Goal: Information Seeking & Learning: Learn about a topic

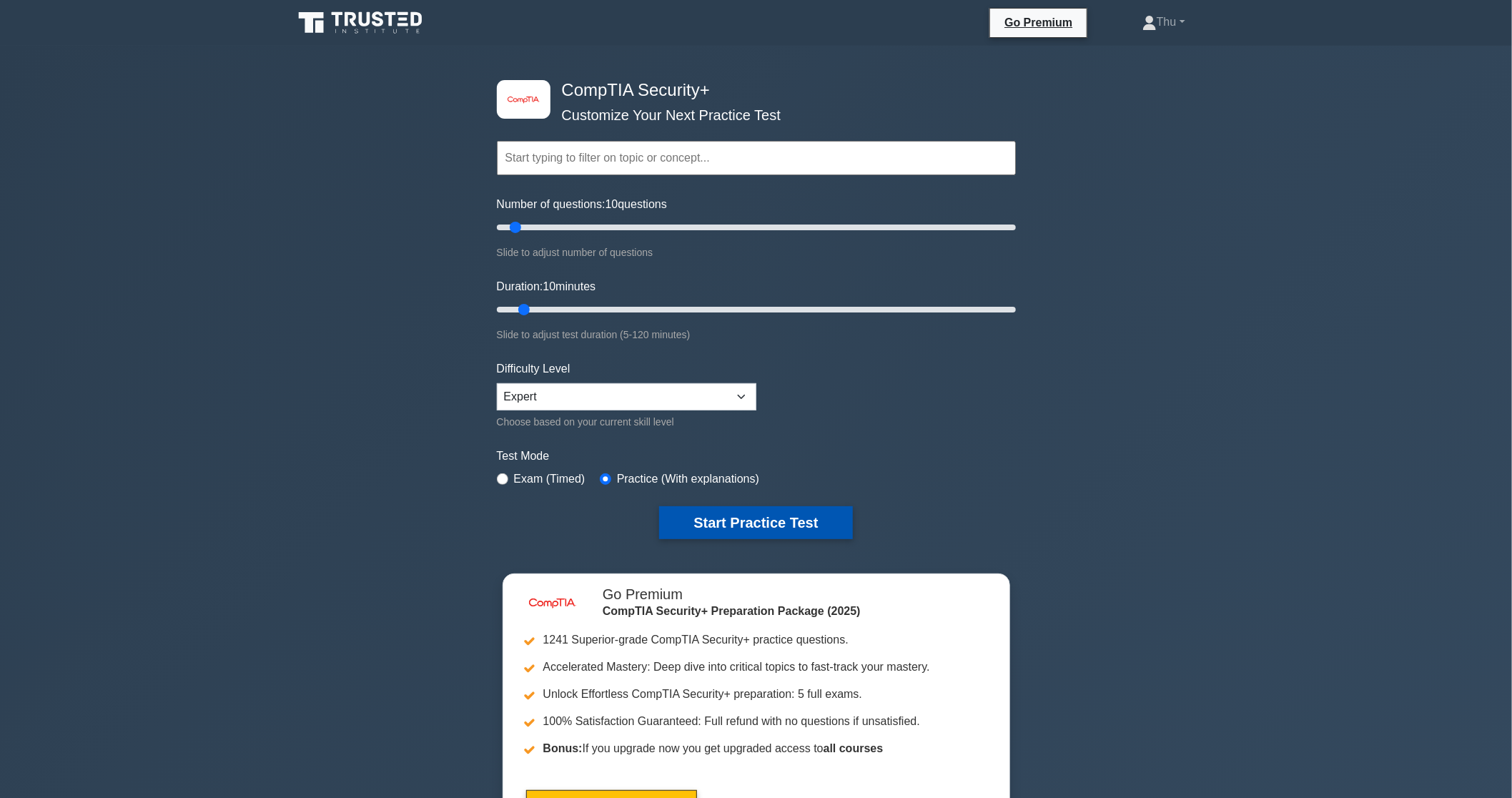
click at [763, 526] on button "Start Practice Test" at bounding box center [755, 523] width 193 height 33
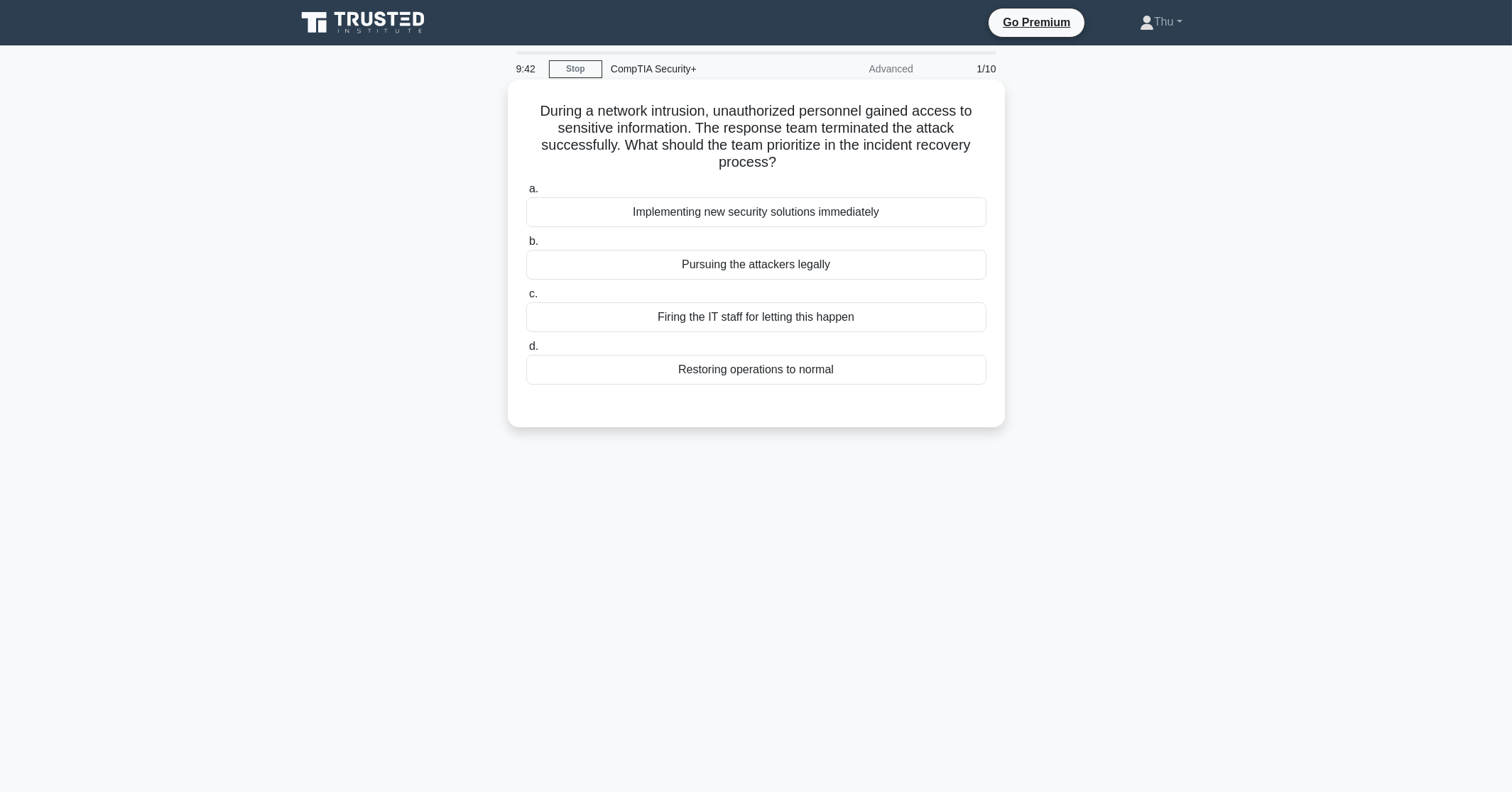
click at [721, 373] on div "Restoring operations to normal" at bounding box center [756, 370] width 460 height 30
click at [527, 351] on input "d. Restoring operations to normal" at bounding box center [527, 347] width 0 height 9
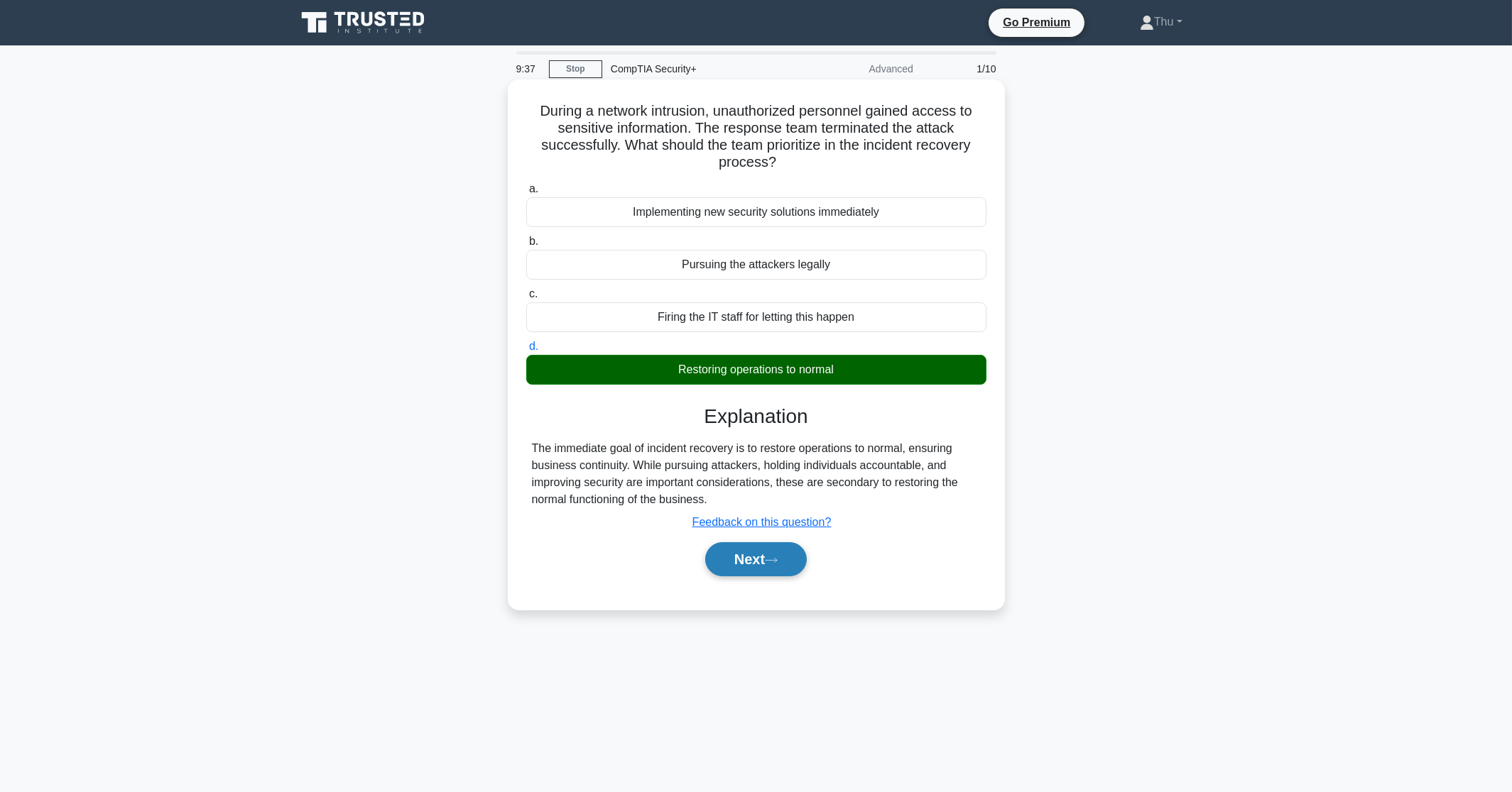
click at [733, 566] on button "Next" at bounding box center [756, 559] width 101 height 34
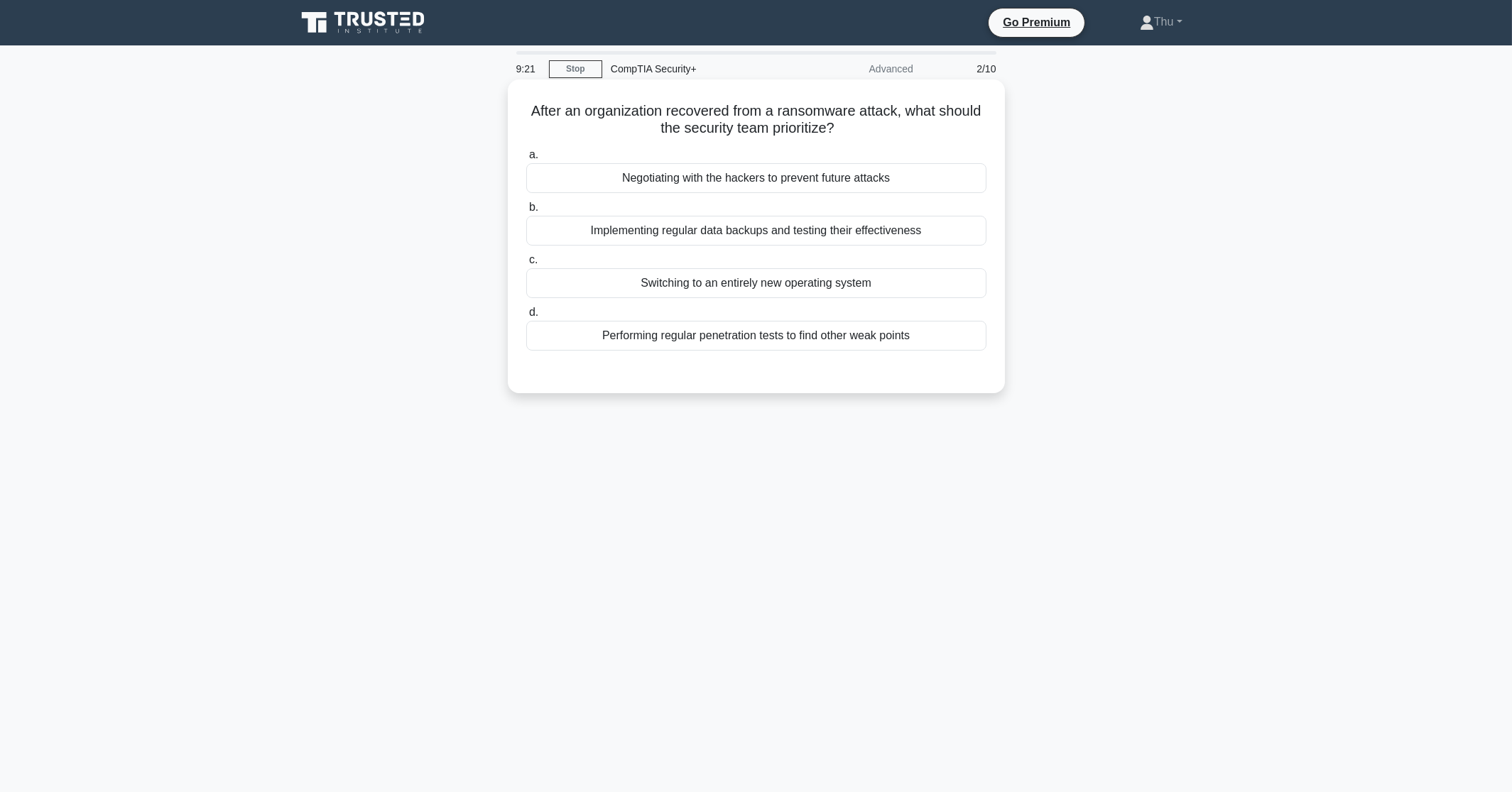
click at [706, 342] on div "Performing regular penetration tests to find other weak points" at bounding box center [756, 336] width 460 height 30
click at [527, 318] on input "d. Performing regular penetration tests to find other weak points" at bounding box center [527, 312] width 0 height 9
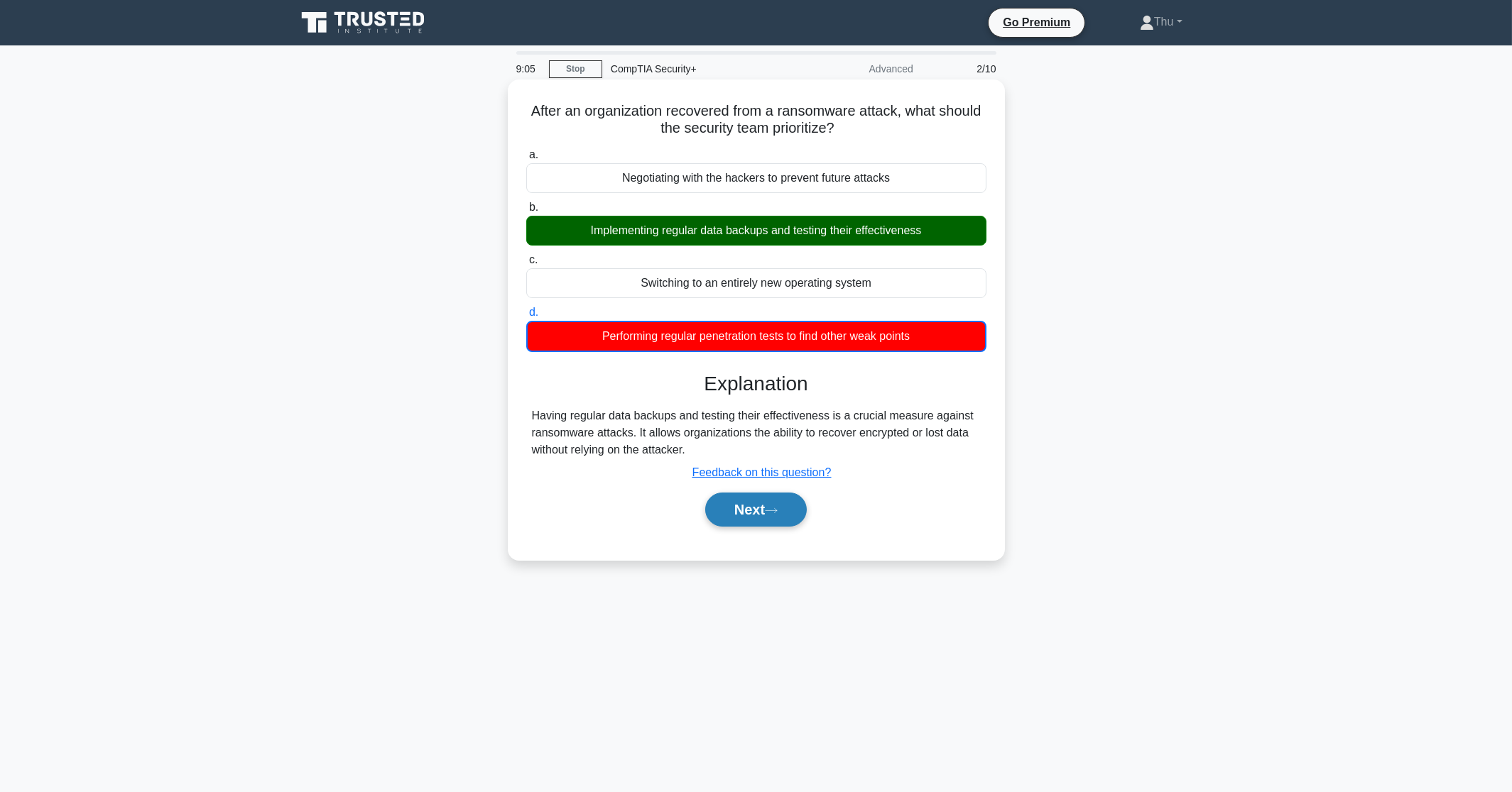
click at [758, 522] on button "Next" at bounding box center [756, 509] width 101 height 34
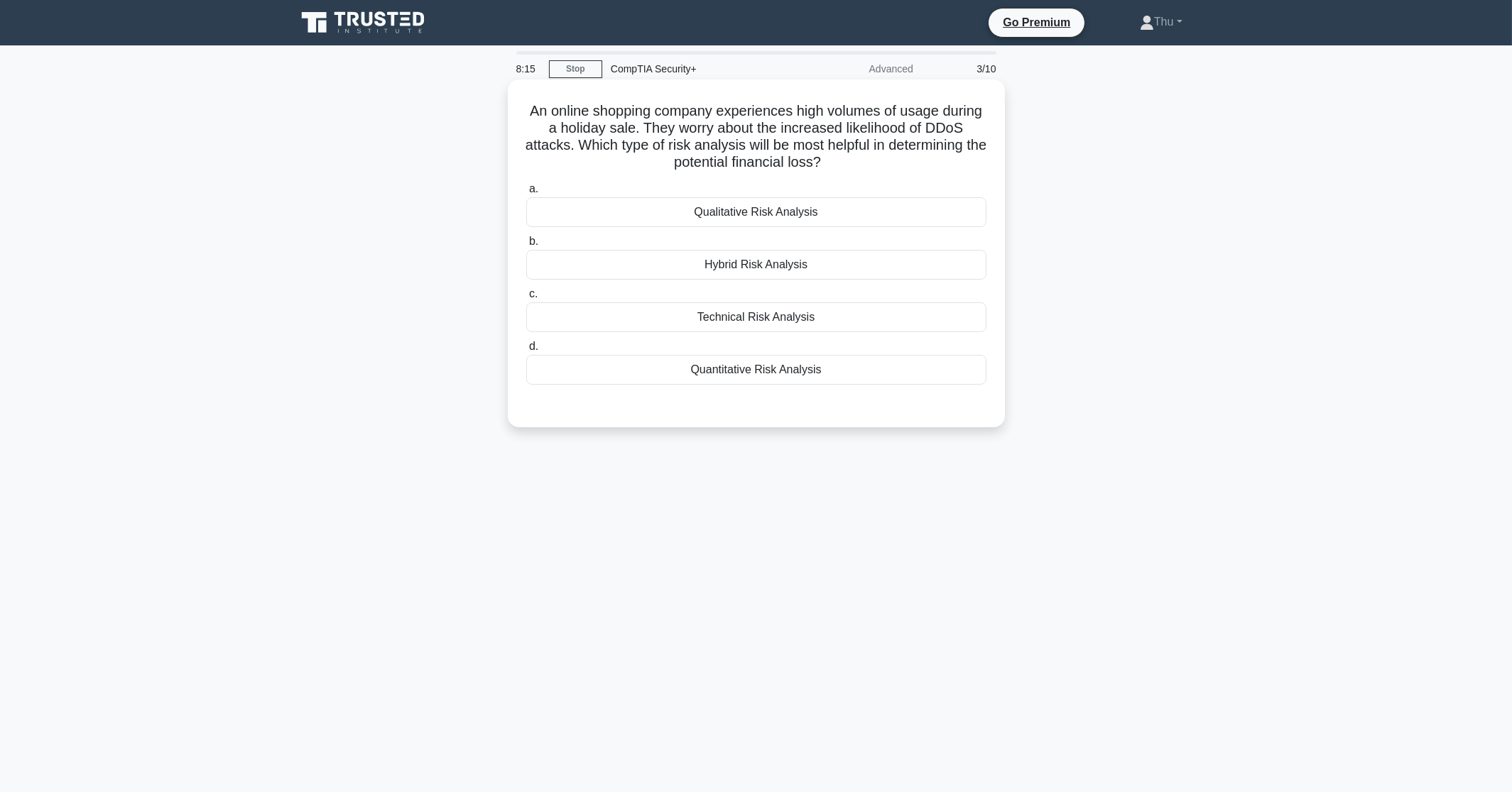
click at [753, 369] on div "Quantitative Risk Analysis" at bounding box center [756, 370] width 460 height 30
click at [527, 351] on input "d. Quantitative Risk Analysis" at bounding box center [527, 347] width 0 height 9
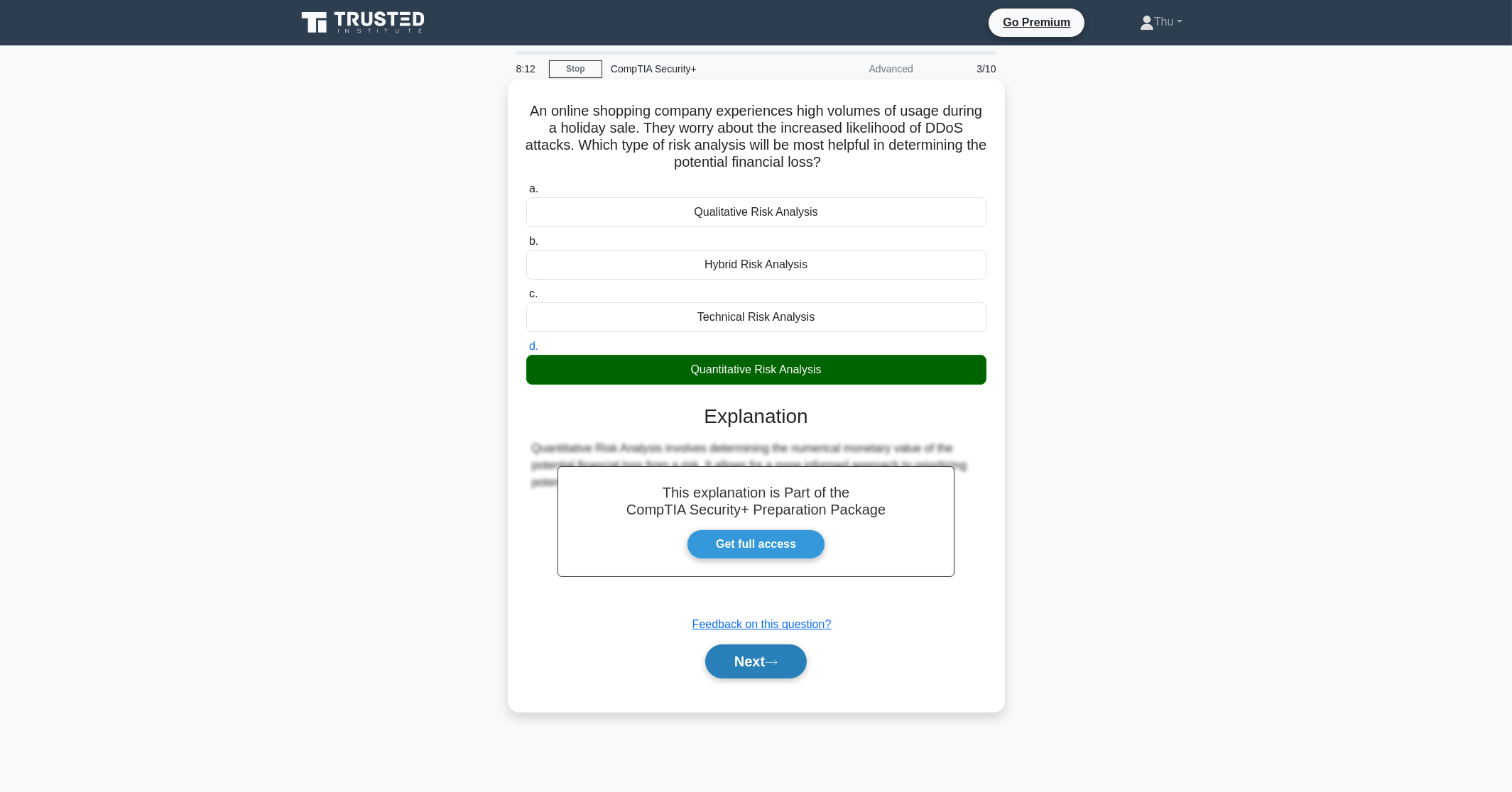
click at [759, 665] on button "Next" at bounding box center [756, 661] width 101 height 34
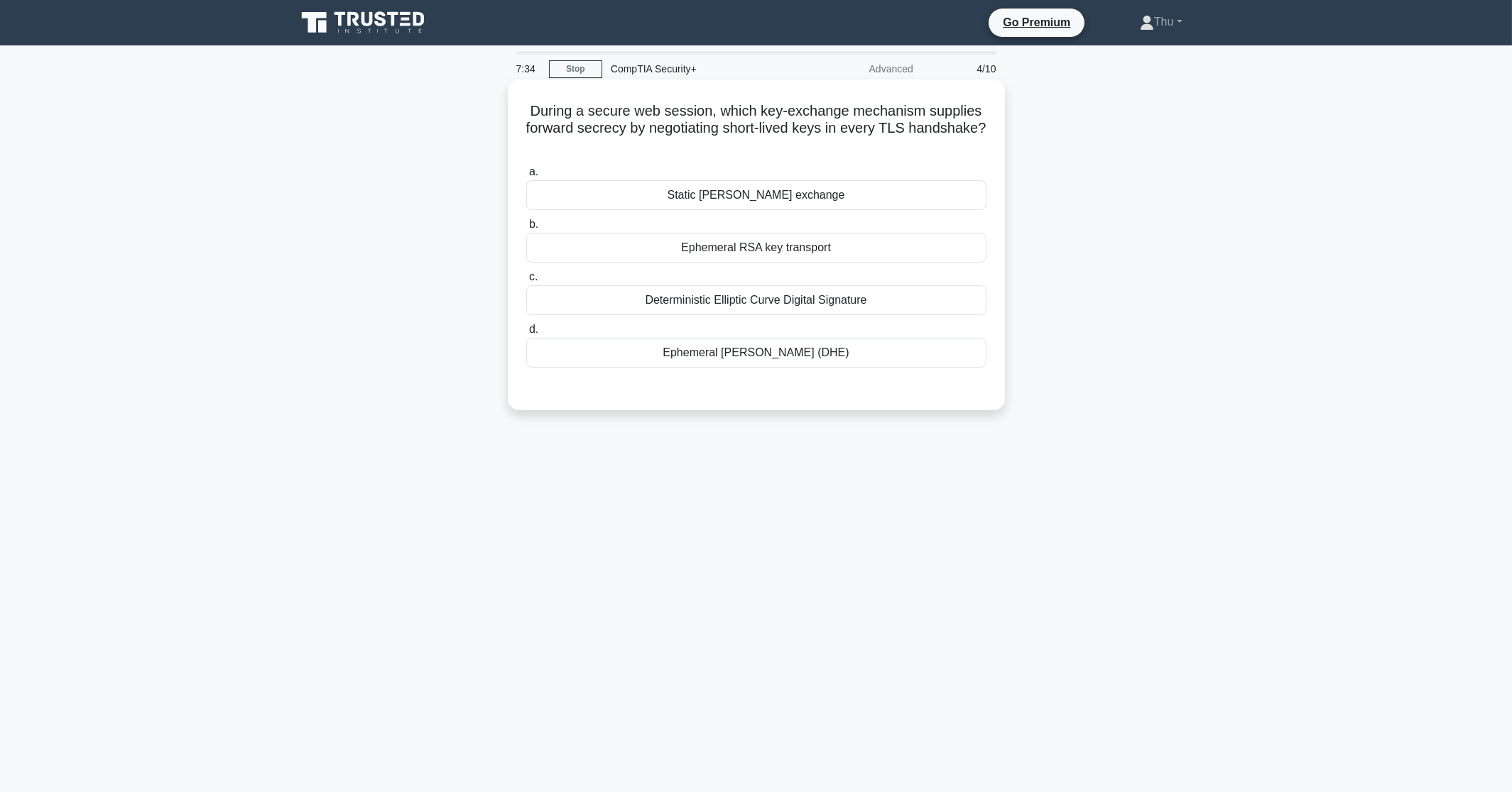
click at [693, 357] on div "Ephemeral Diffie-Hellman (DHE)" at bounding box center [756, 353] width 460 height 30
click at [527, 334] on input "d. Ephemeral Diffie-Hellman (DHE)" at bounding box center [527, 330] width 0 height 9
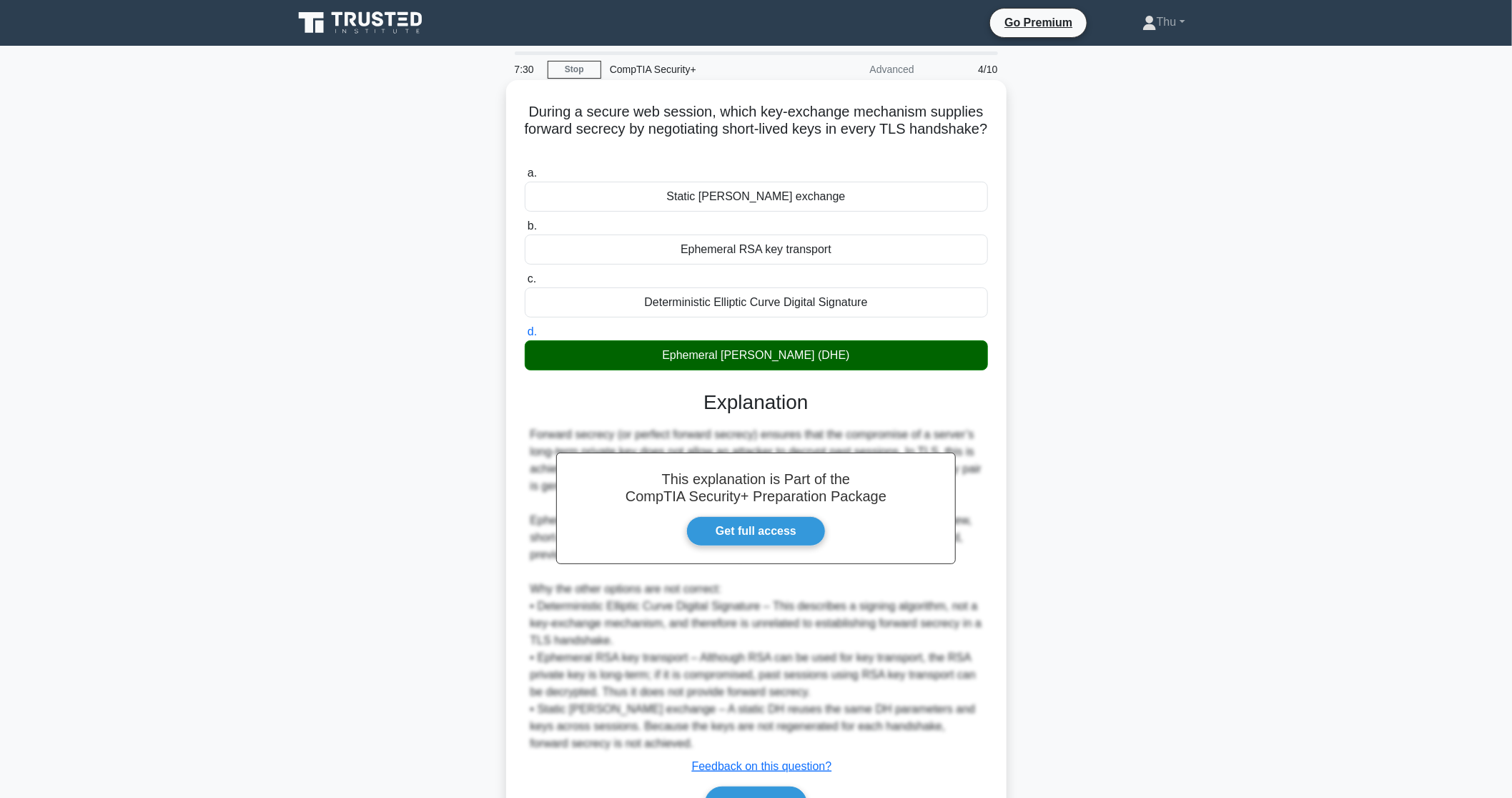
drag, startPoint x: 526, startPoint y: 110, endPoint x: 854, endPoint y: 362, distance: 413.6
click at [854, 362] on div "During a secure web session, which key-exchange mechanism supplies forward secr…" at bounding box center [756, 467] width 489 height 763
copy div "During a secure web session, which key-exchange mechanism supplies forward secr…"
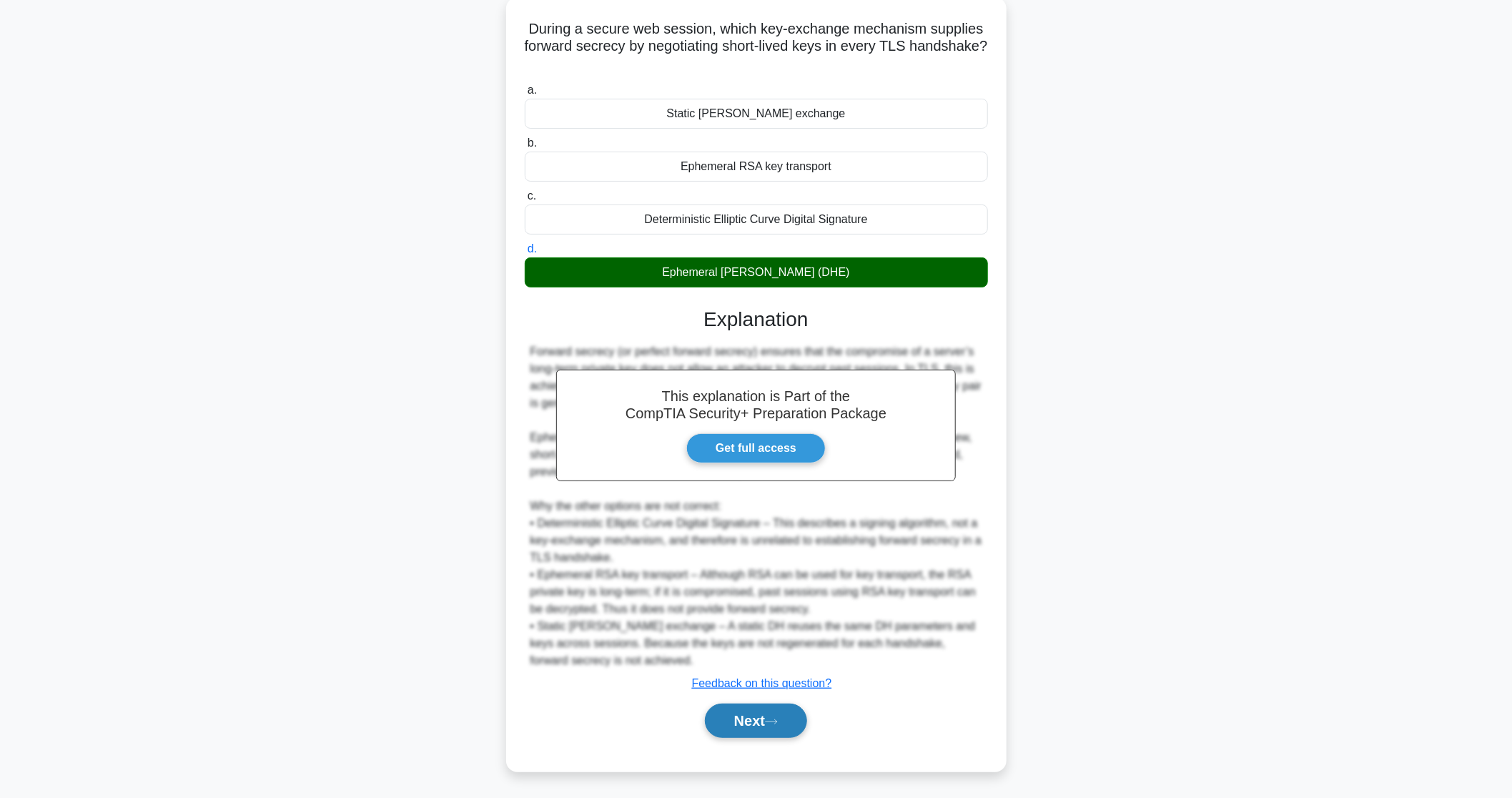
click at [750, 724] on button "Next" at bounding box center [755, 721] width 102 height 34
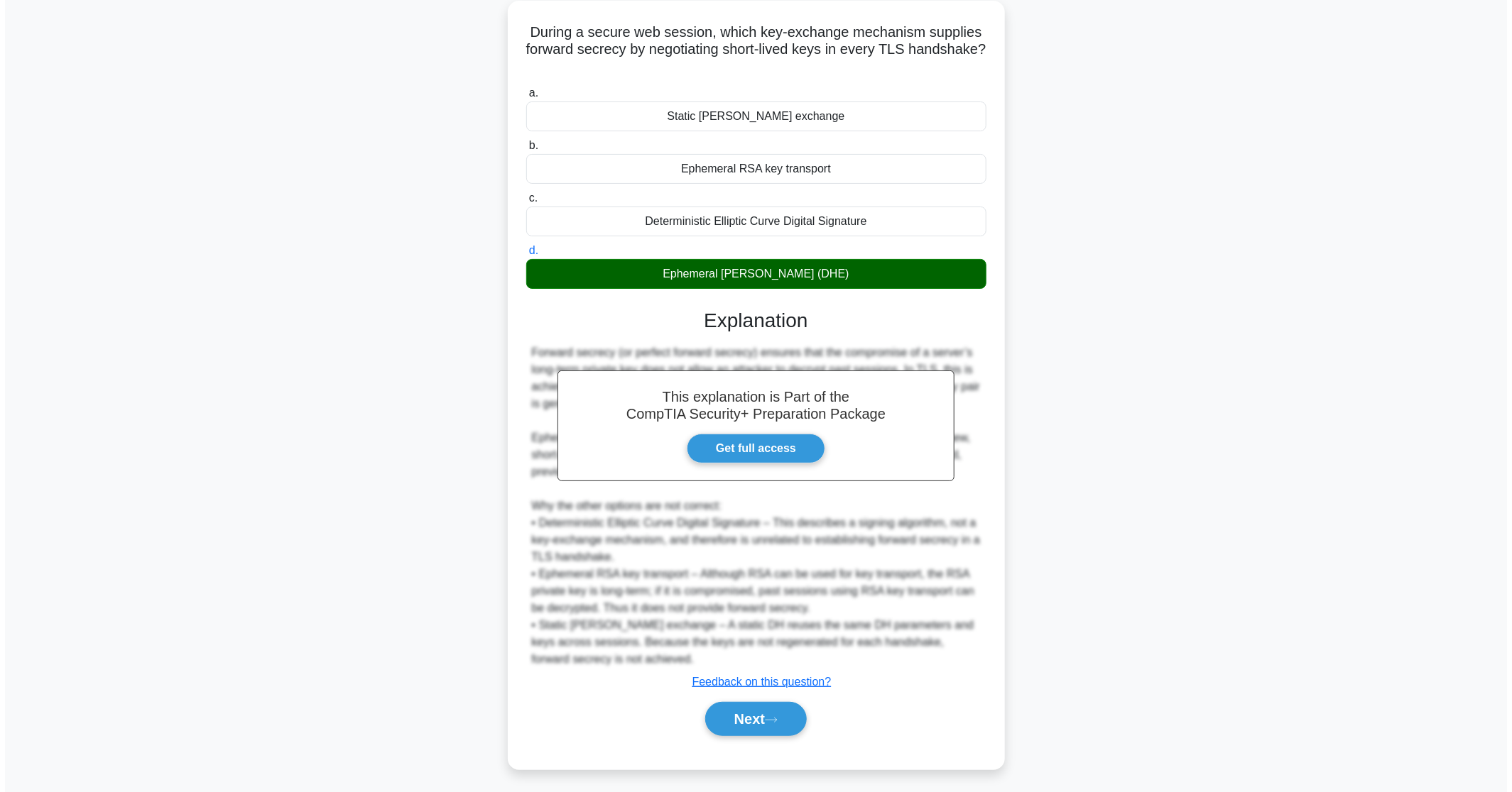
scroll to position [0, 0]
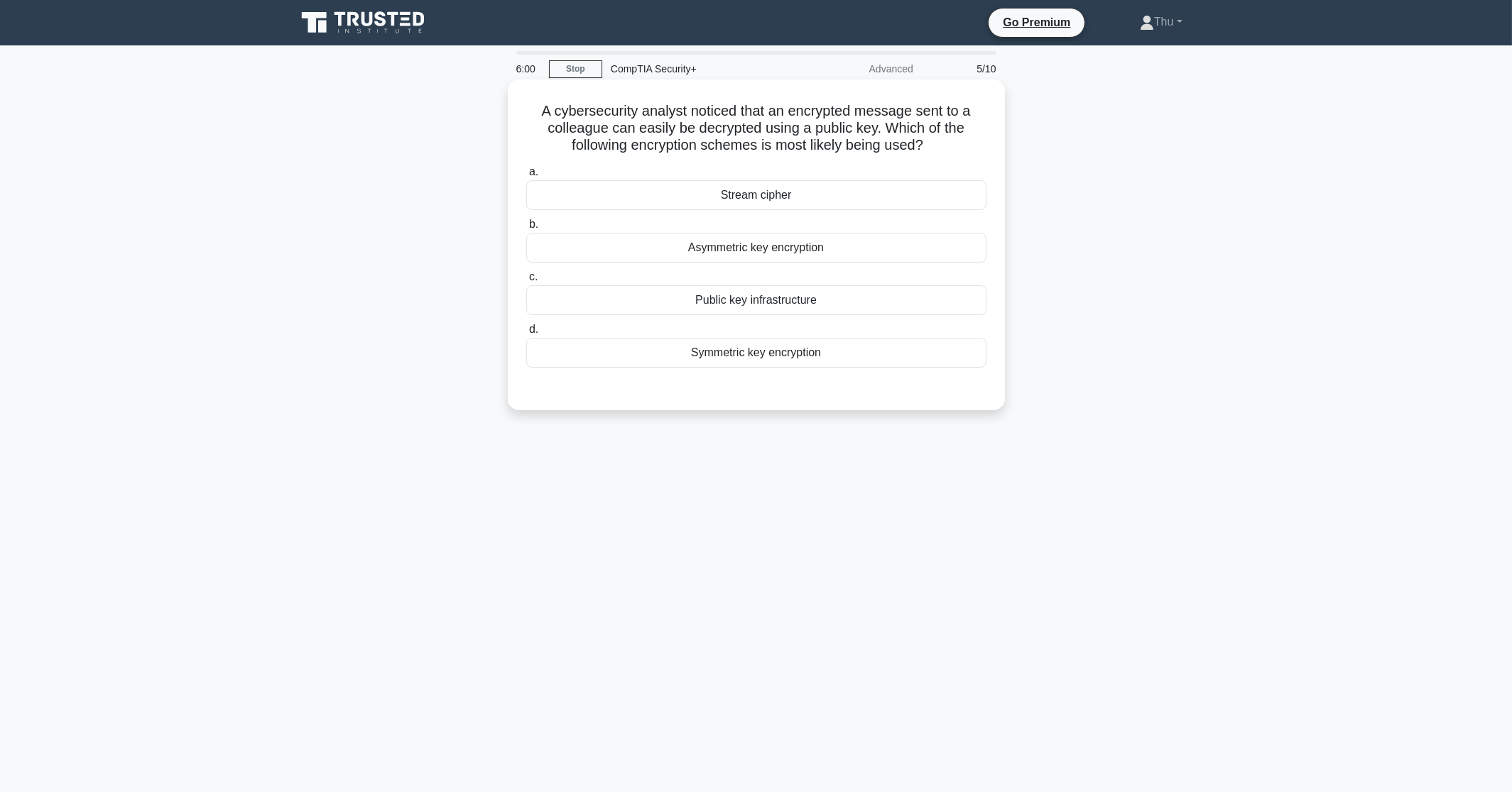
click at [783, 354] on div "Symmetric key encryption" at bounding box center [756, 353] width 460 height 30
click at [527, 334] on input "d. Symmetric key encryption" at bounding box center [527, 330] width 0 height 9
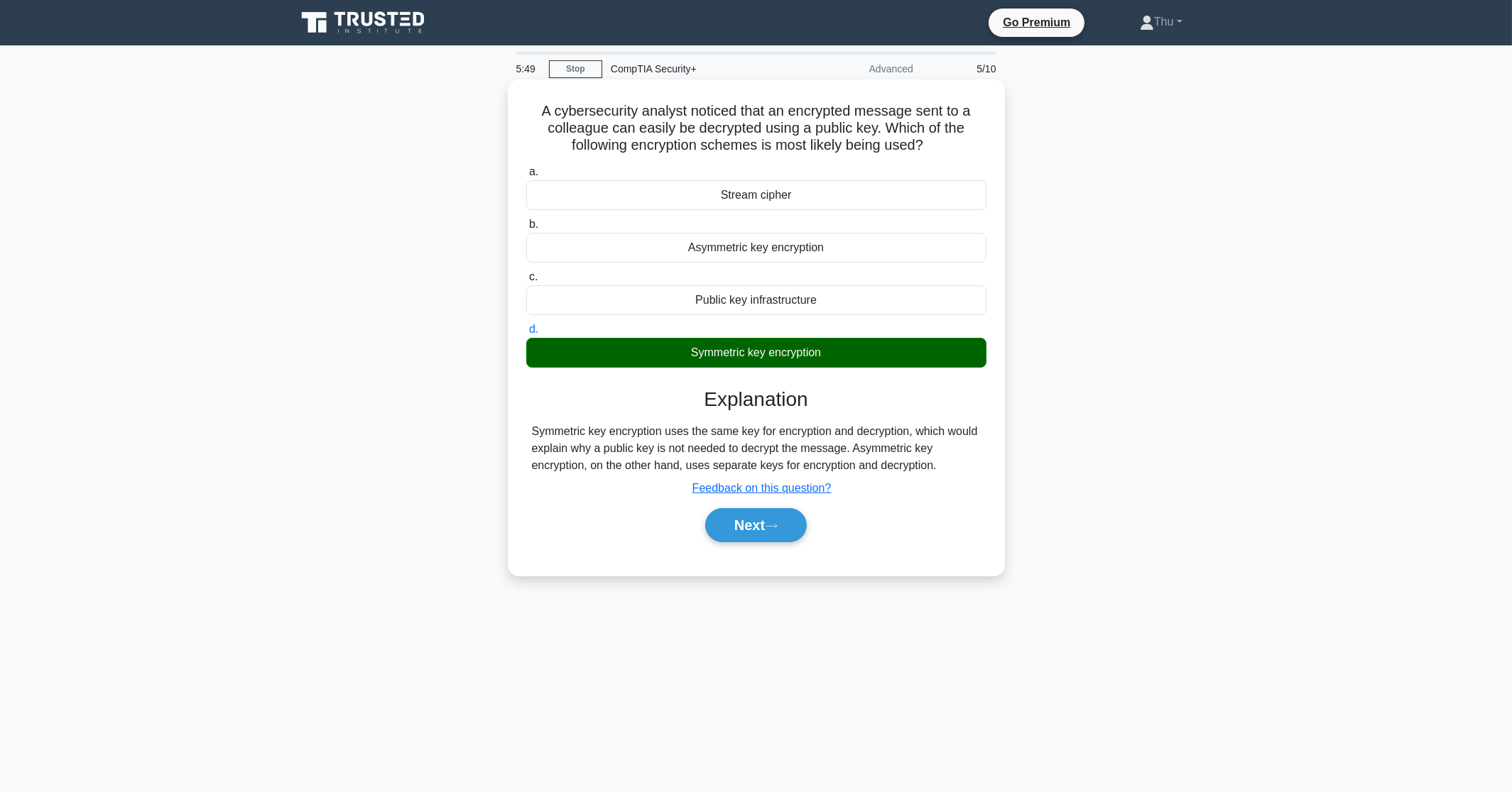
drag, startPoint x: 532, startPoint y: 435, endPoint x: 955, endPoint y: 465, distance: 424.1
click at [955, 465] on div "Symmetric key encryption uses the same key for encryption and decryption, which…" at bounding box center [756, 449] width 449 height 51
click at [744, 529] on button "Next" at bounding box center [756, 525] width 101 height 34
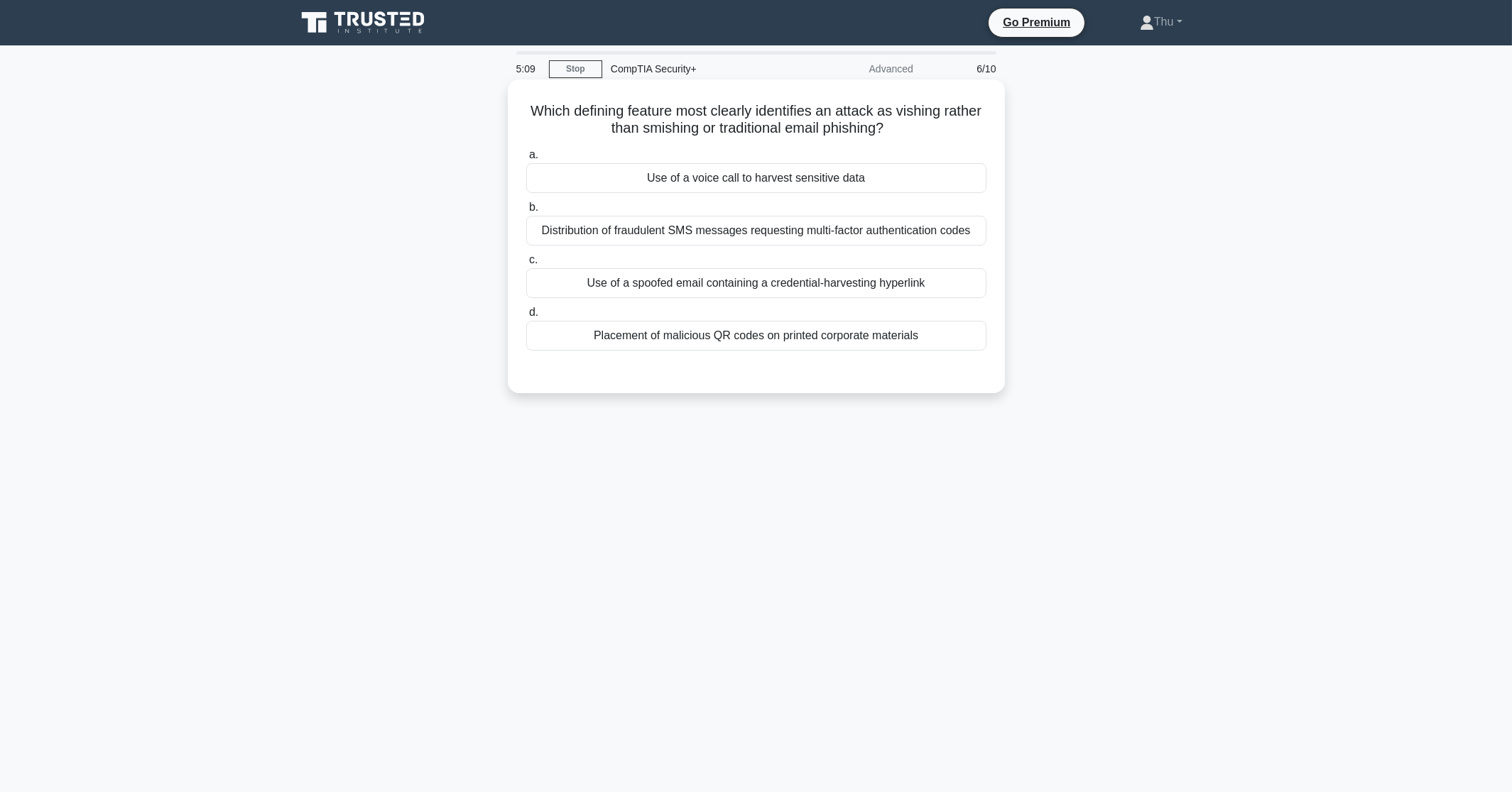
click at [679, 182] on div "Use of a voice call to harvest sensitive data" at bounding box center [756, 179] width 460 height 30
click at [527, 160] on input "a. Use of a voice call to harvest sensitive data" at bounding box center [527, 155] width 0 height 9
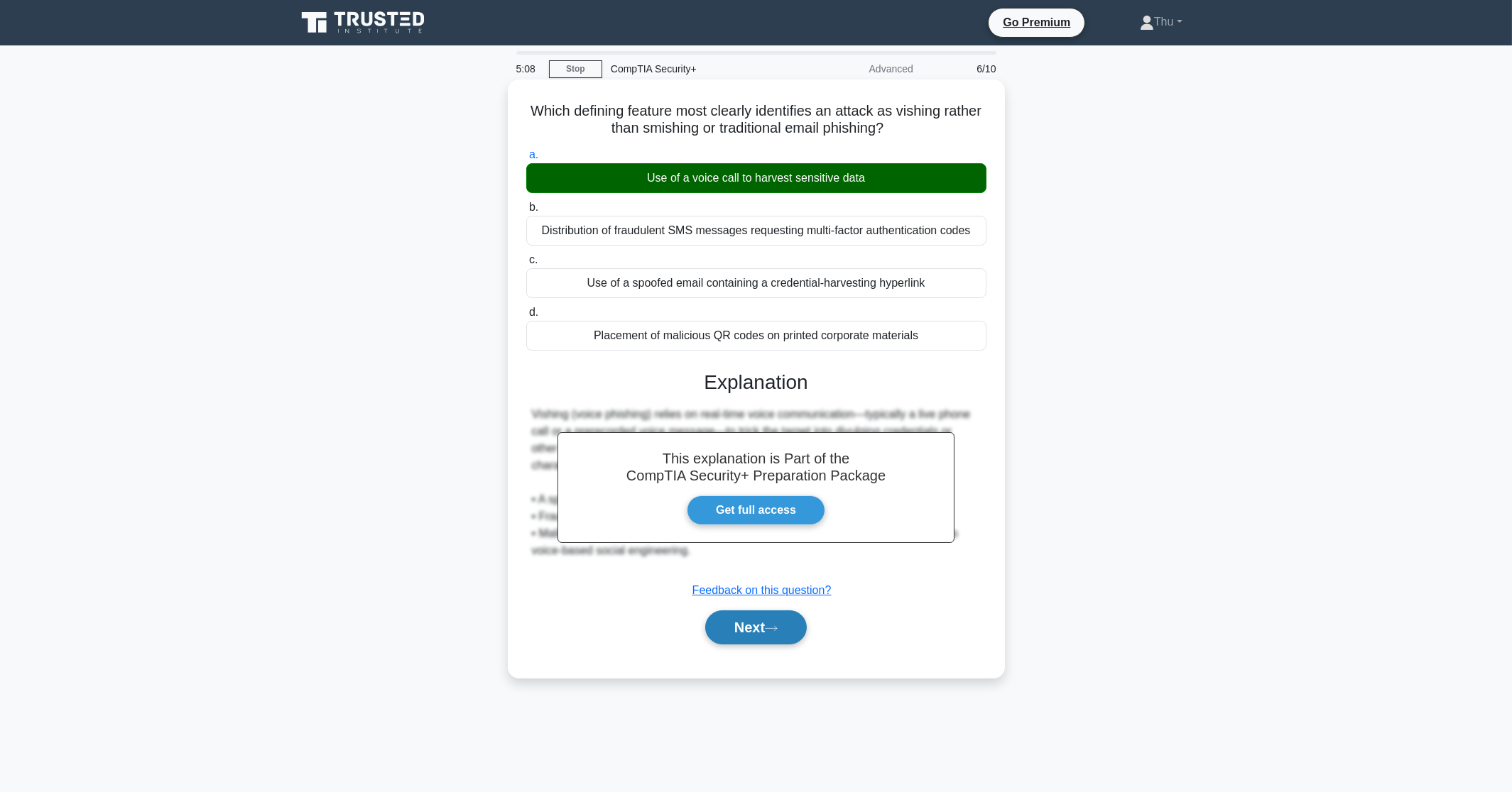
click at [736, 631] on button "Next" at bounding box center [756, 627] width 101 height 34
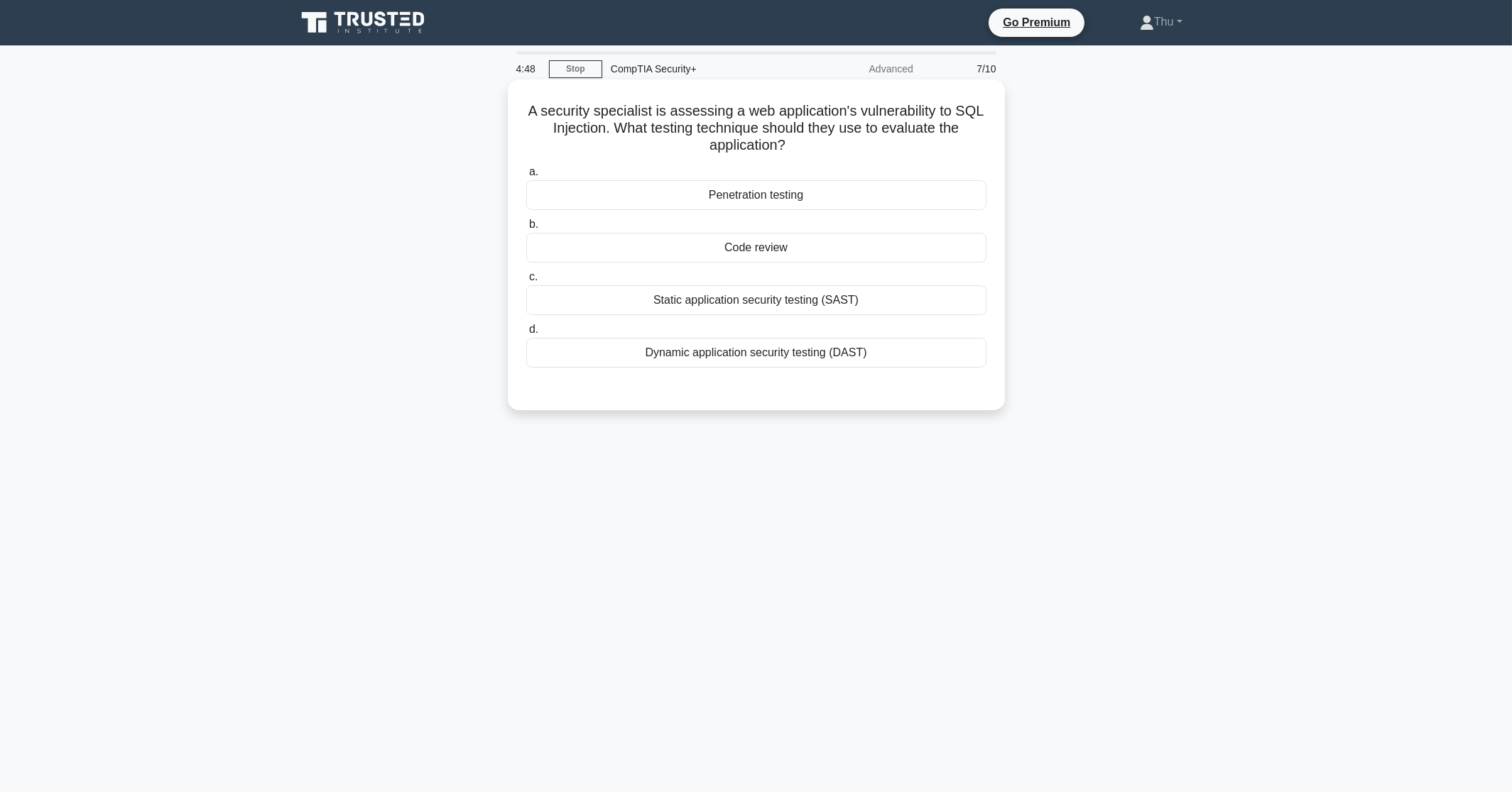
click at [765, 248] on div "Code review" at bounding box center [756, 248] width 460 height 30
click at [527, 229] on input "b. Code review" at bounding box center [527, 224] width 0 height 9
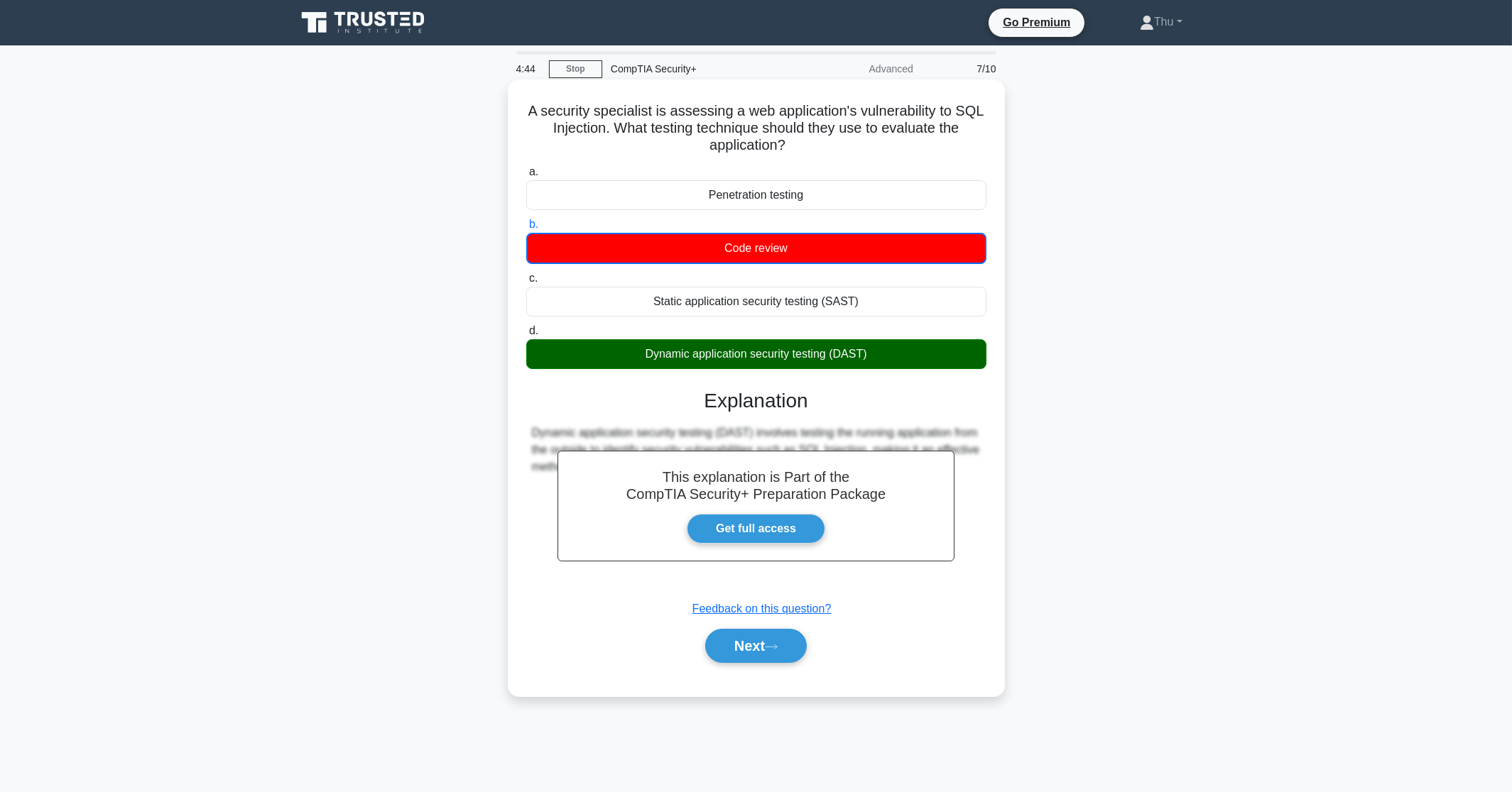
drag, startPoint x: 515, startPoint y: 109, endPoint x: 901, endPoint y: 351, distance: 455.6
click at [901, 351] on div "A security specialist is assessing a web application's vulnerability to SQL Inj…" at bounding box center [756, 387] width 486 height 606
copy div "A security specialist is assessing a web application's vulnerability to SQL Inj…"
click at [732, 649] on button "Next" at bounding box center [756, 646] width 101 height 34
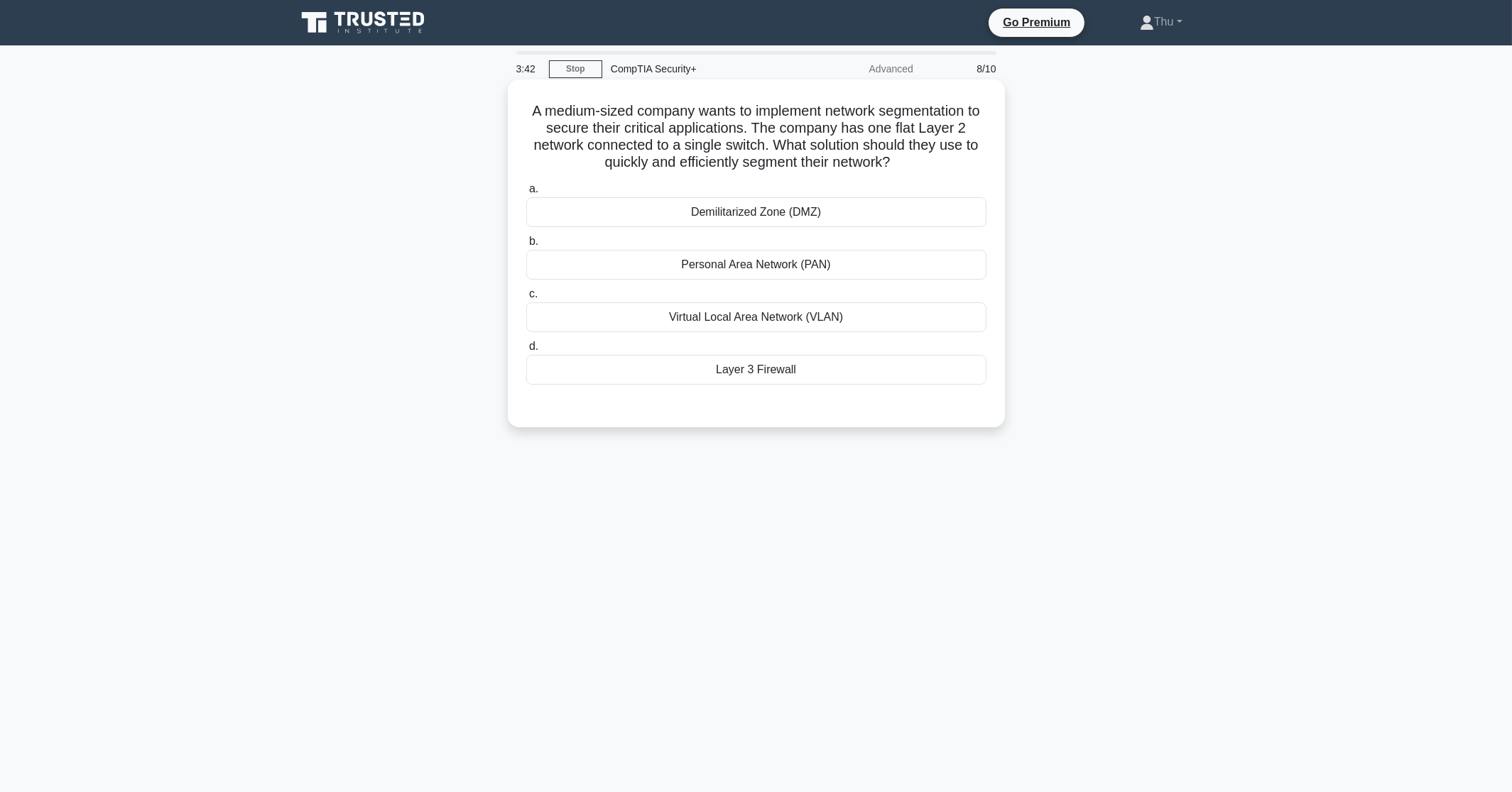
click at [742, 321] on div "Virtual Local Area Network (VLAN)" at bounding box center [756, 318] width 460 height 30
click at [527, 299] on input "c. Virtual Local Area Network (VLAN)" at bounding box center [527, 294] width 0 height 9
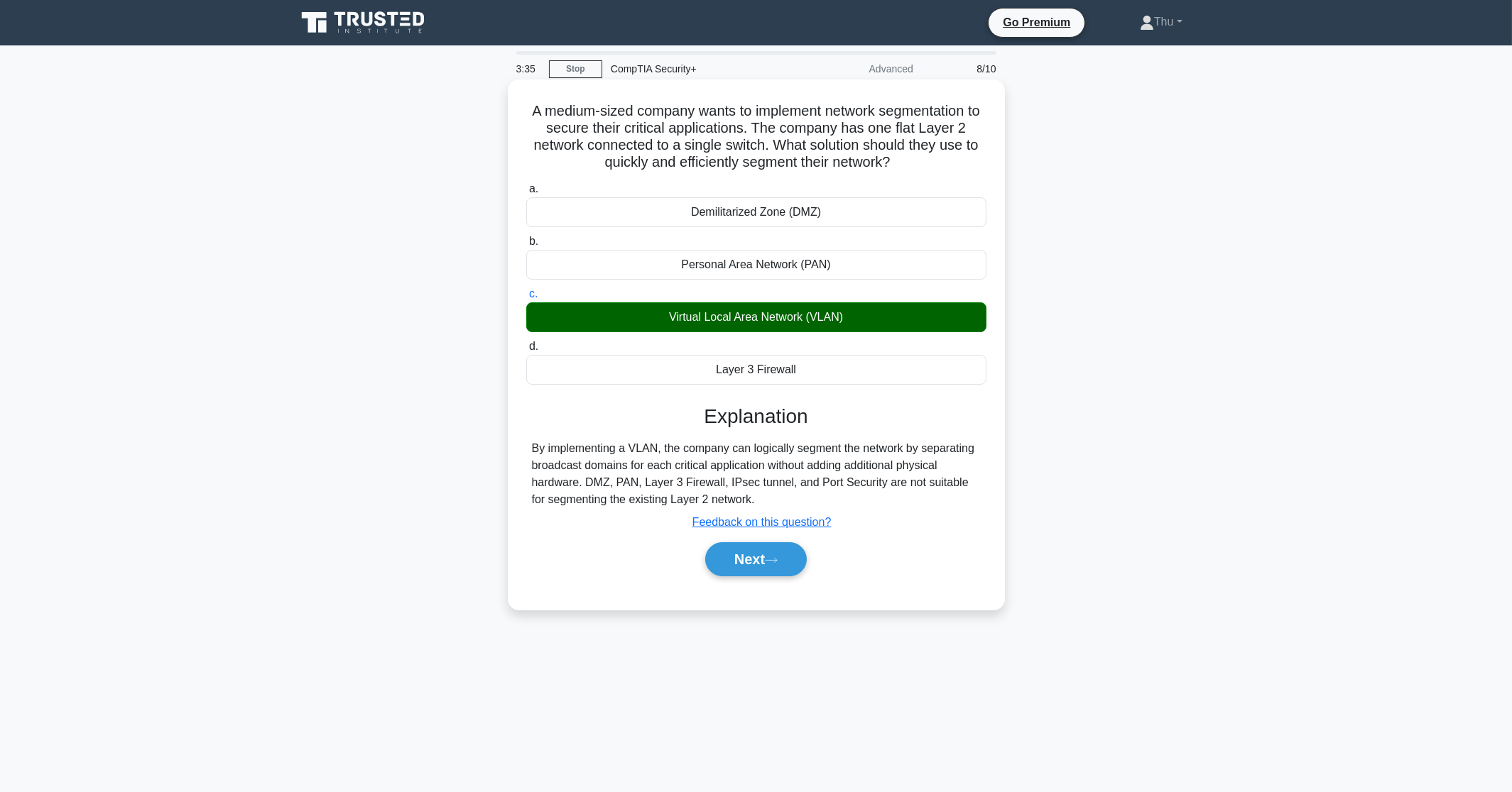
drag, startPoint x: 529, startPoint y: 104, endPoint x: 877, endPoint y: 507, distance: 532.5
click at [877, 507] on div "A medium-sized company wants to implement network segmentation to secure their …" at bounding box center [756, 344] width 486 height 519
copy div "A medium-sized company wants to implement network segmentation to secure their …"
click at [726, 502] on div "By implementing a VLAN, the company can logically segment the network by separa…" at bounding box center [756, 474] width 449 height 68
click at [748, 559] on button "Next" at bounding box center [756, 559] width 101 height 34
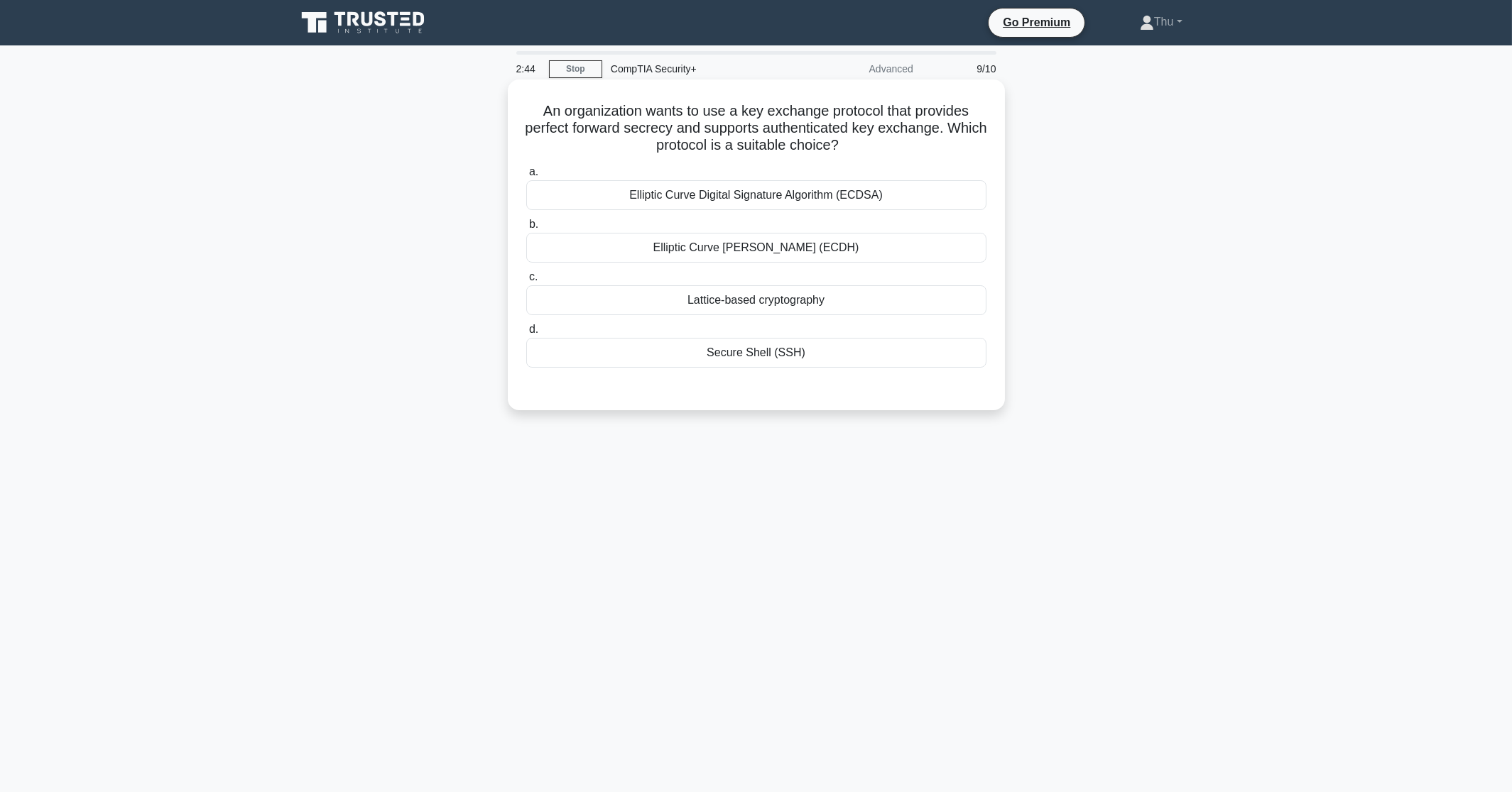
drag, startPoint x: 528, startPoint y: 107, endPoint x: 819, endPoint y: 354, distance: 381.7
click at [819, 354] on div "An organization wants to use a key exchange protocol that provides perfect forw…" at bounding box center [756, 245] width 486 height 320
drag, startPoint x: 819, startPoint y: 354, endPoint x: 756, endPoint y: 136, distance: 226.9
drag, startPoint x: 759, startPoint y: 155, endPoint x: 751, endPoint y: 158, distance: 8.5
click at [759, 156] on div "An organization wants to use a key exchange protocol that provides perfect forw…" at bounding box center [756, 245] width 486 height 320
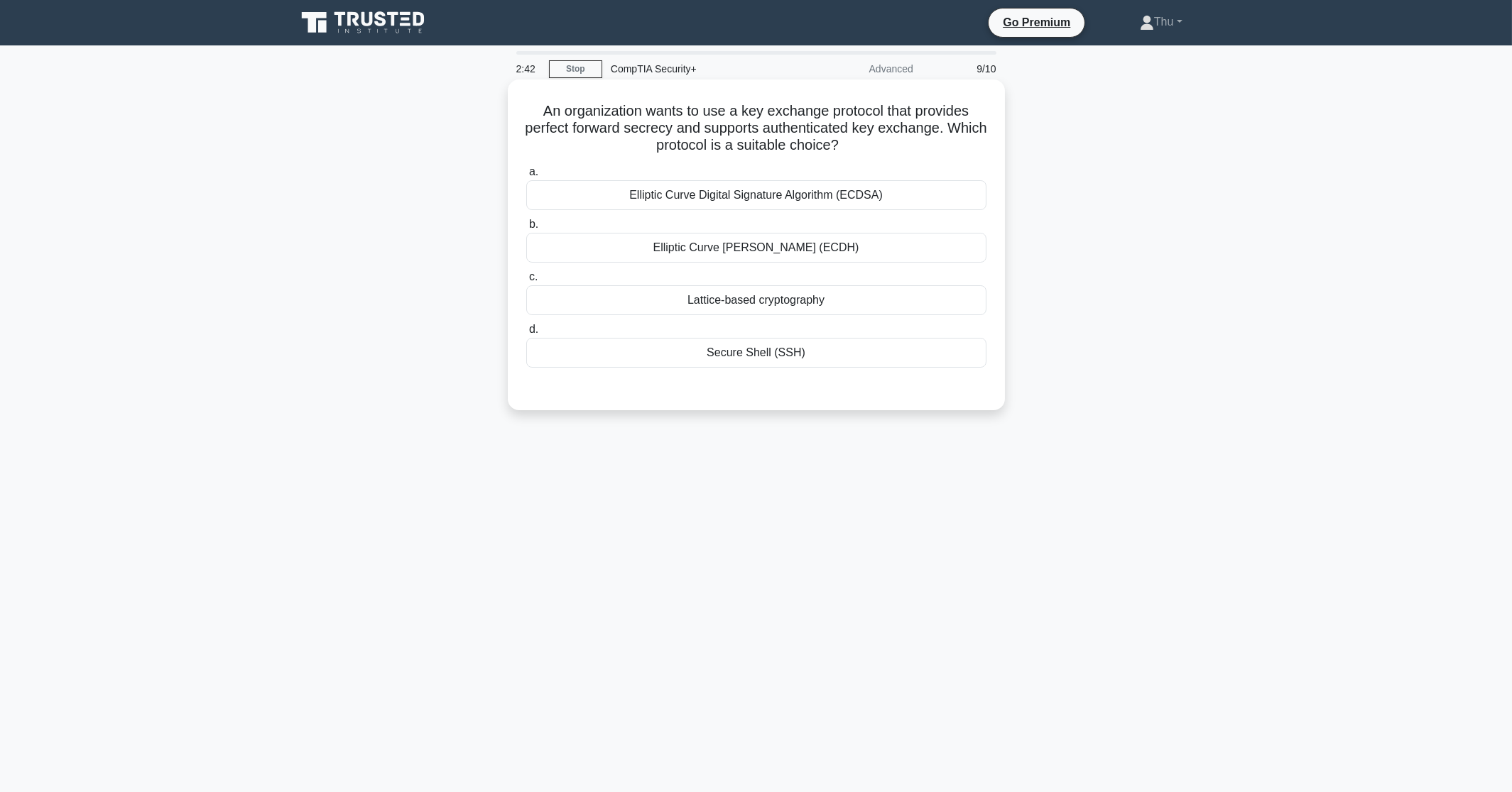
click at [692, 148] on h5 "An organization wants to use a key exchange protocol that provides perfect forw…" at bounding box center [756, 128] width 463 height 53
click at [741, 194] on div "Elliptic Curve Digital Signature Algorithm (ECDSA)" at bounding box center [756, 195] width 460 height 30
click at [527, 176] on input "a. Elliptic Curve Digital Signature Algorithm (ECDSA)" at bounding box center [527, 172] width 0 height 9
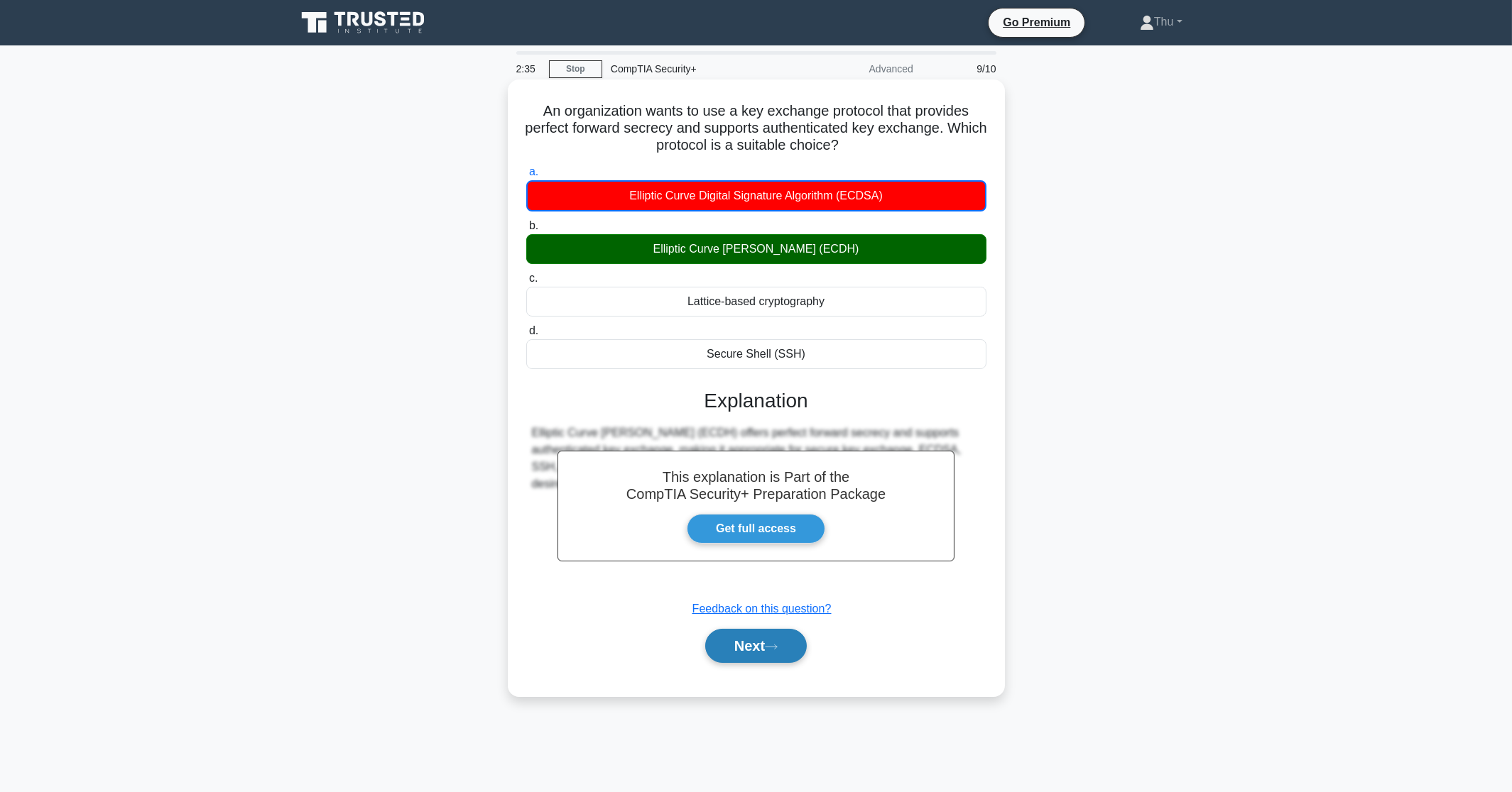
click at [732, 656] on button "Next" at bounding box center [756, 646] width 101 height 34
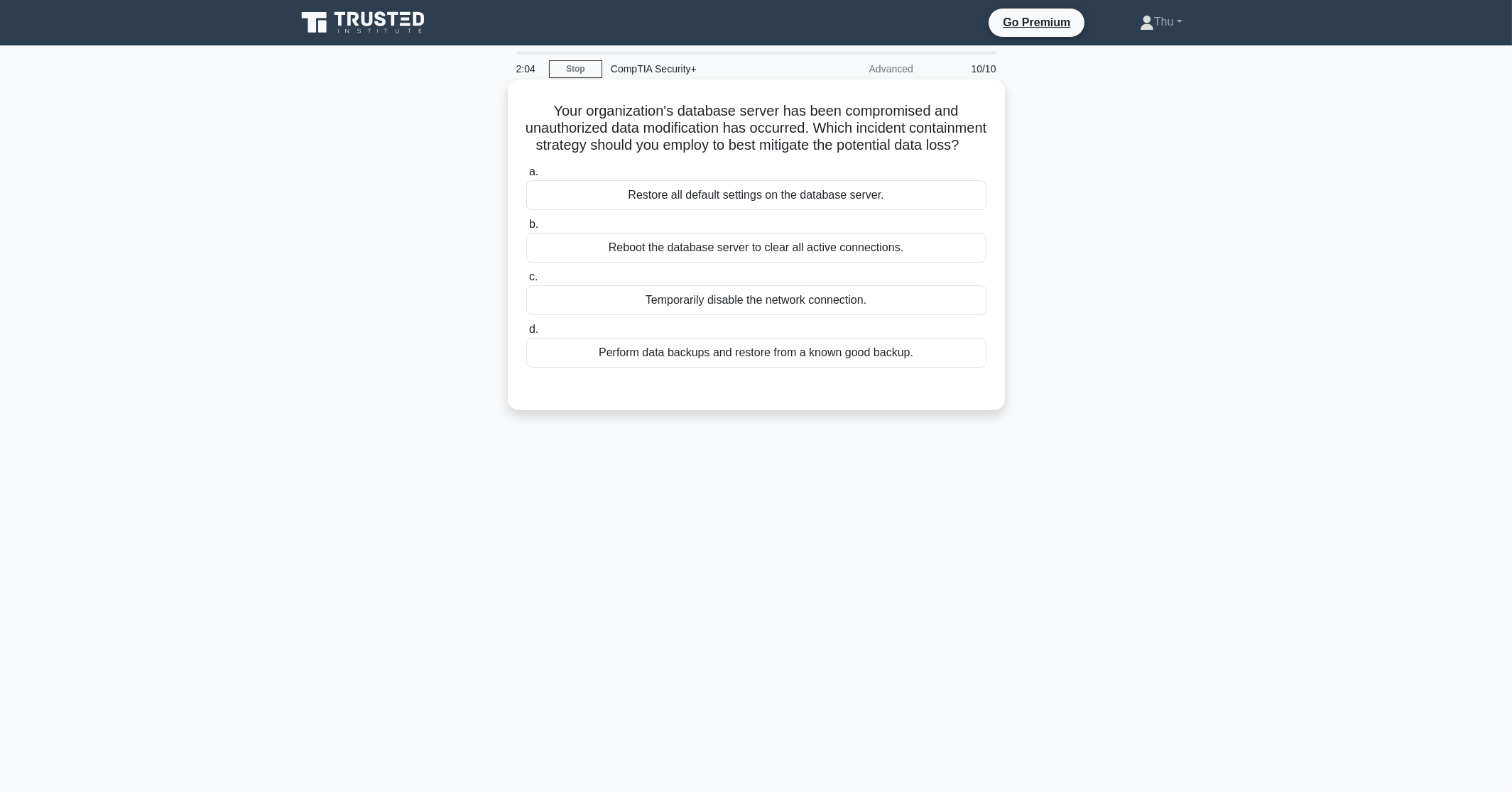
click at [764, 368] on div "Perform data backups and restore from a known good backup." at bounding box center [756, 353] width 460 height 30
click at [527, 334] on input "d. Perform data backups and restore from a known good backup." at bounding box center [527, 330] width 0 height 9
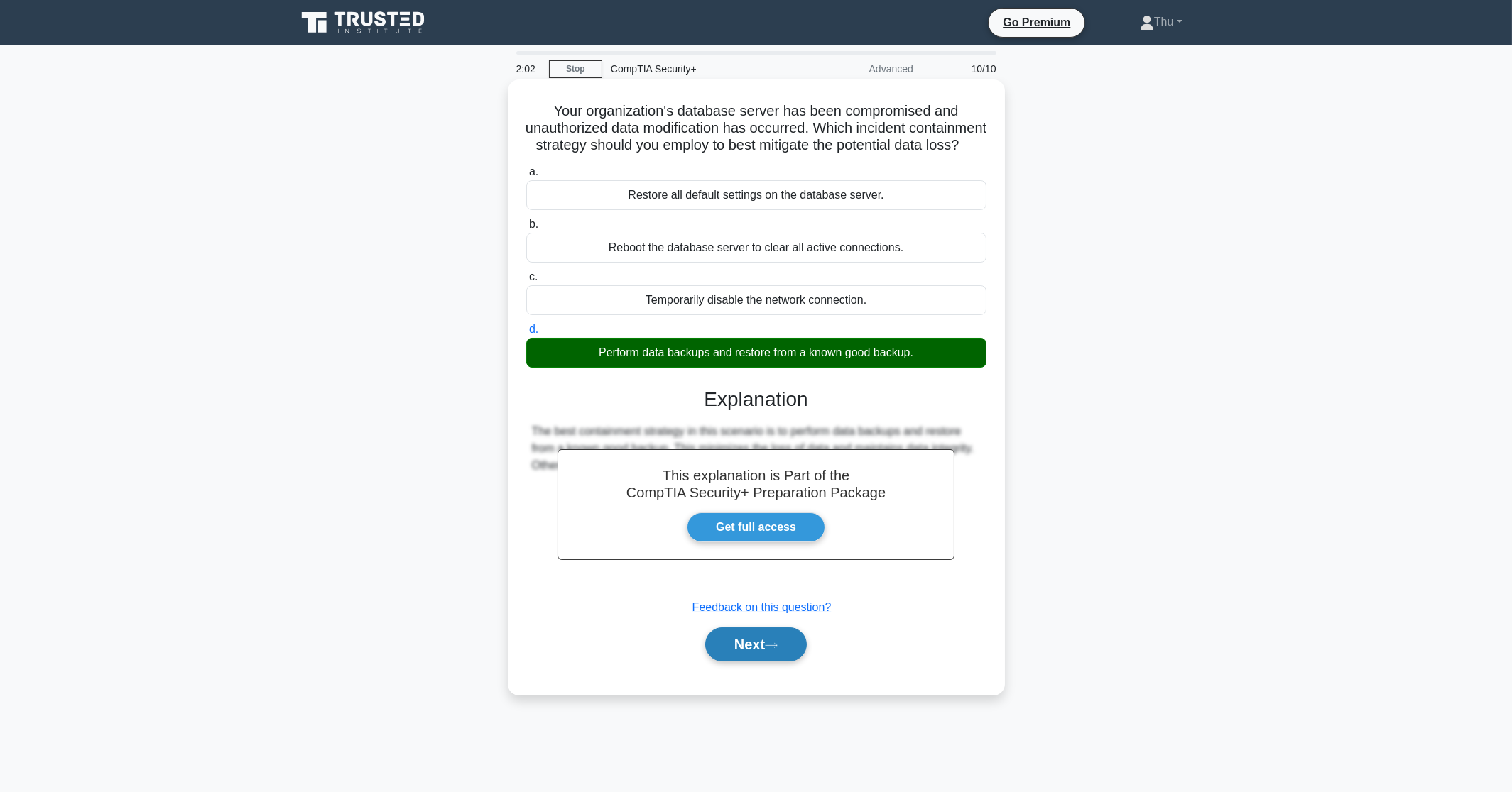
click at [791, 661] on button "Next" at bounding box center [756, 644] width 101 height 34
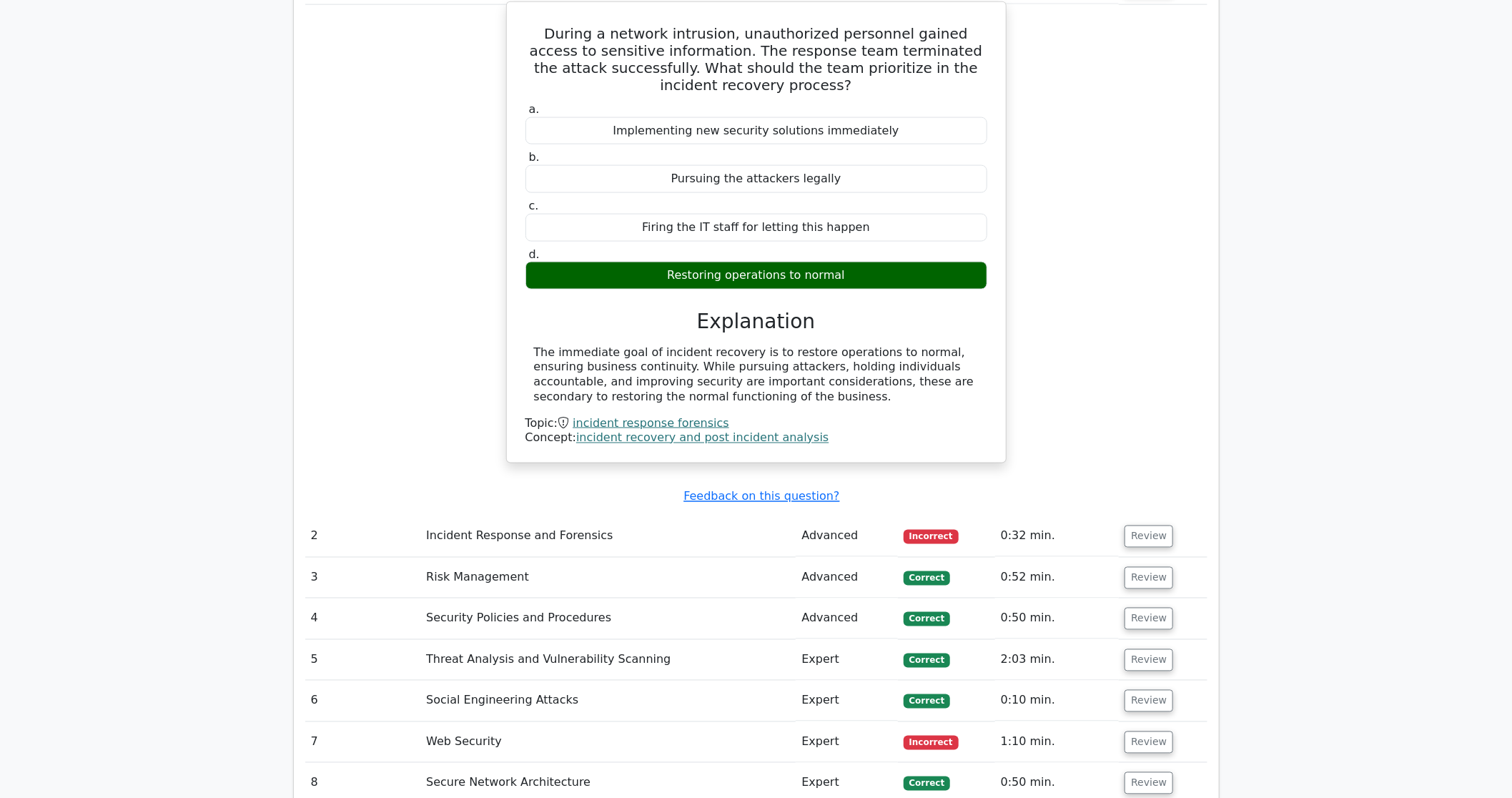
scroll to position [1430, 0]
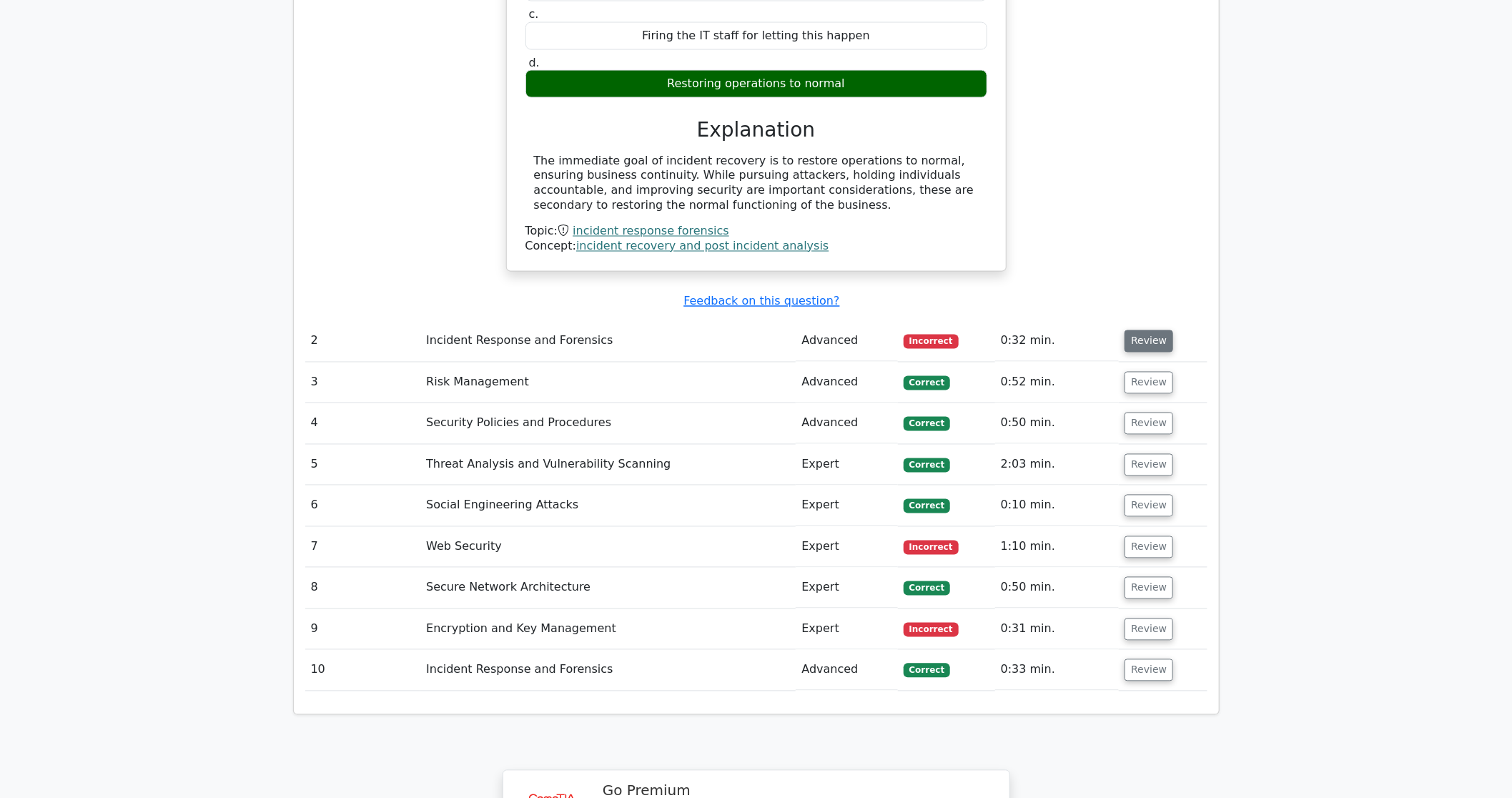
click at [1134, 331] on button "Review" at bounding box center [1149, 341] width 48 height 22
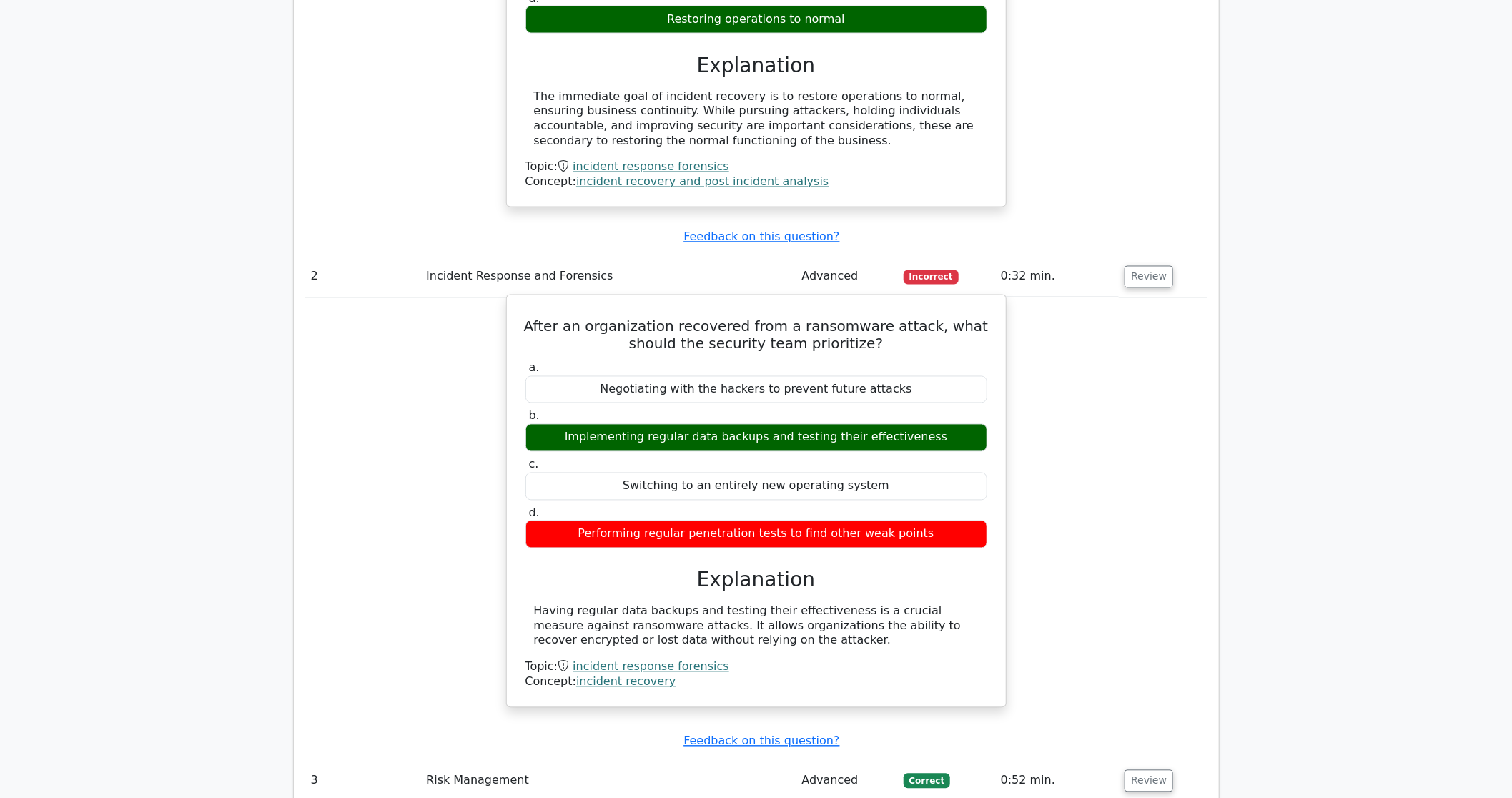
scroll to position [1821, 0]
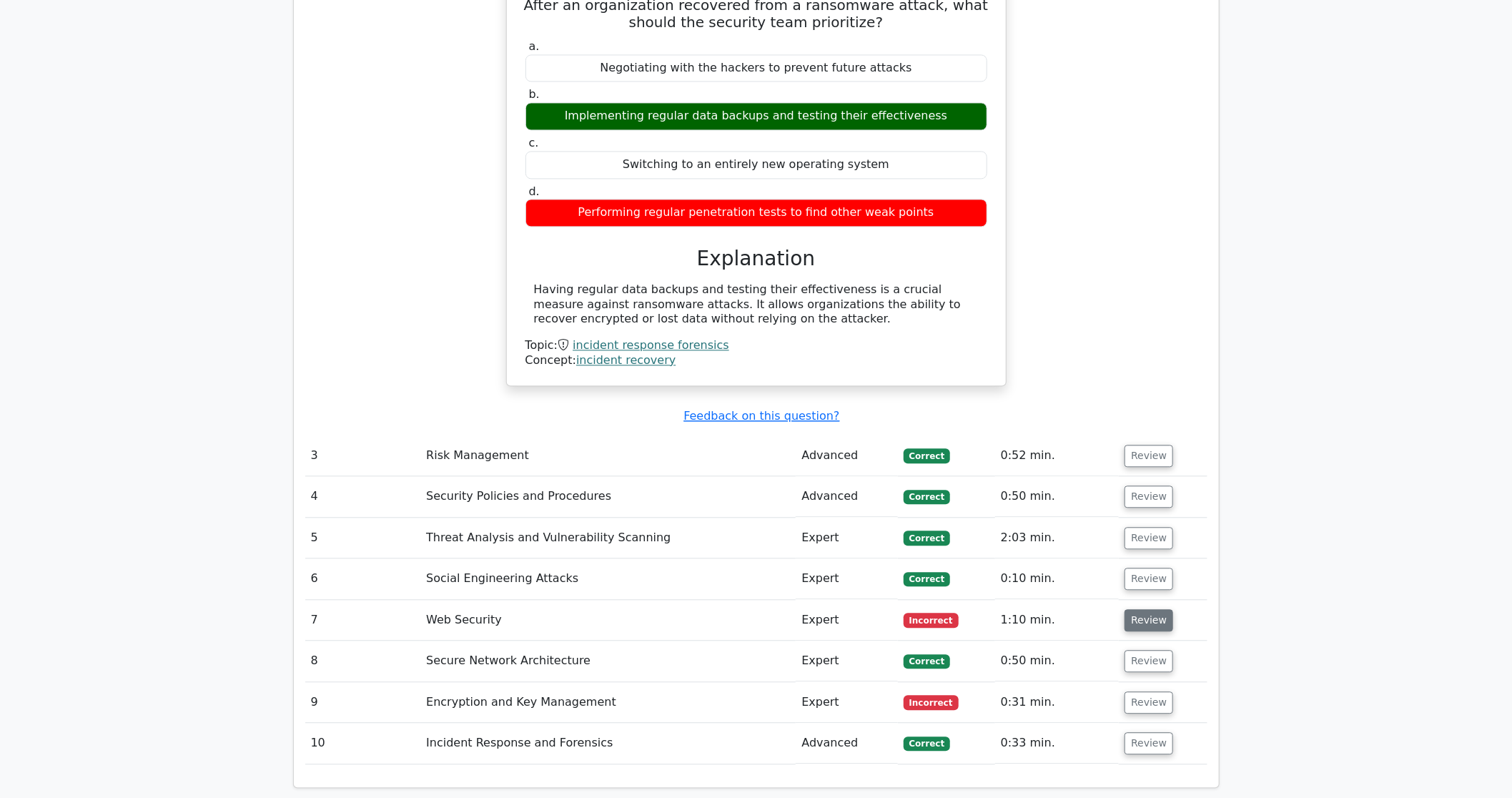
click at [1148, 610] on button "Review" at bounding box center [1149, 620] width 48 height 22
click at [1148, 610] on button "Review" at bounding box center [1149, 620] width 48 height 22
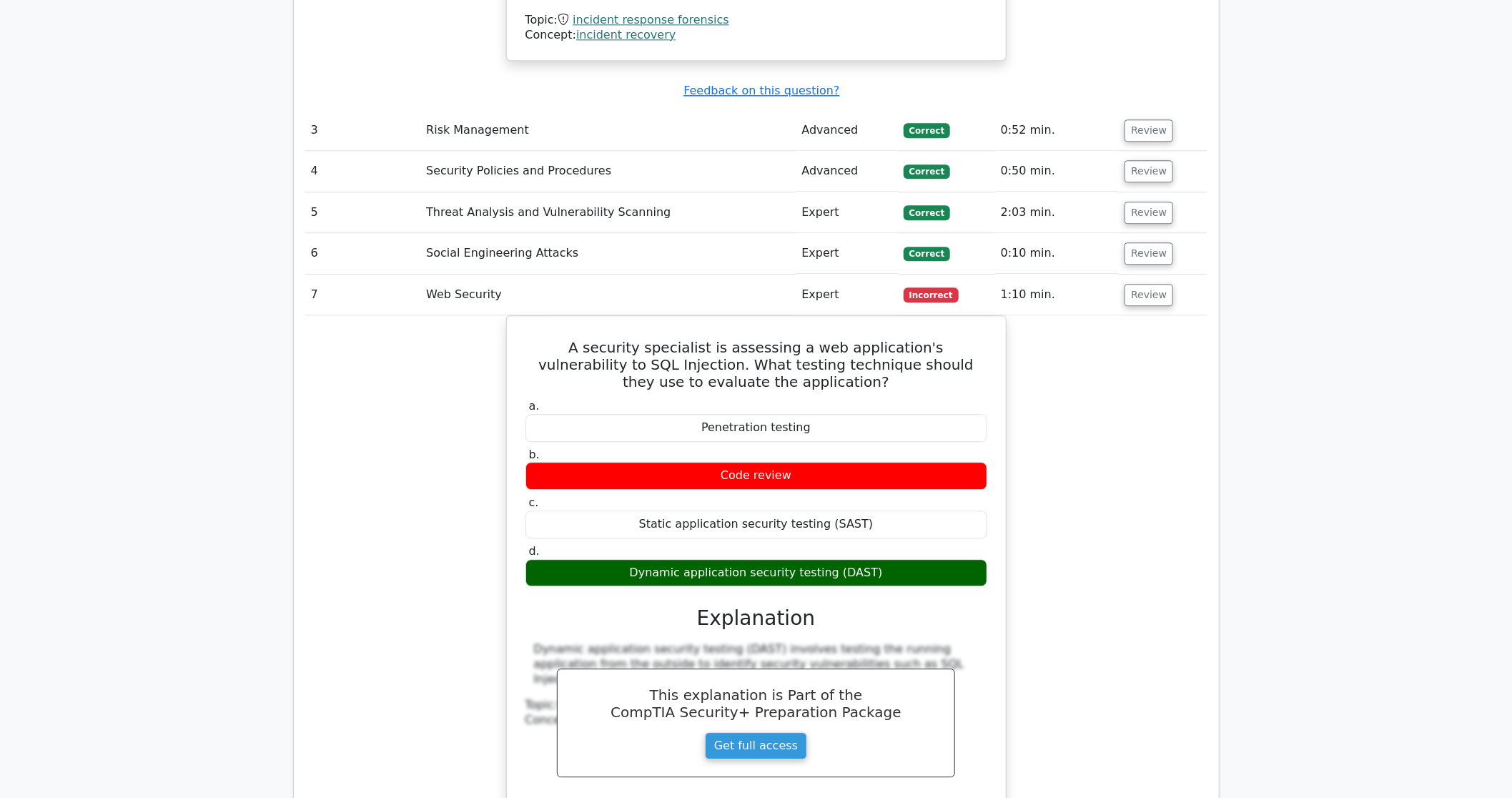
scroll to position [2535, 0]
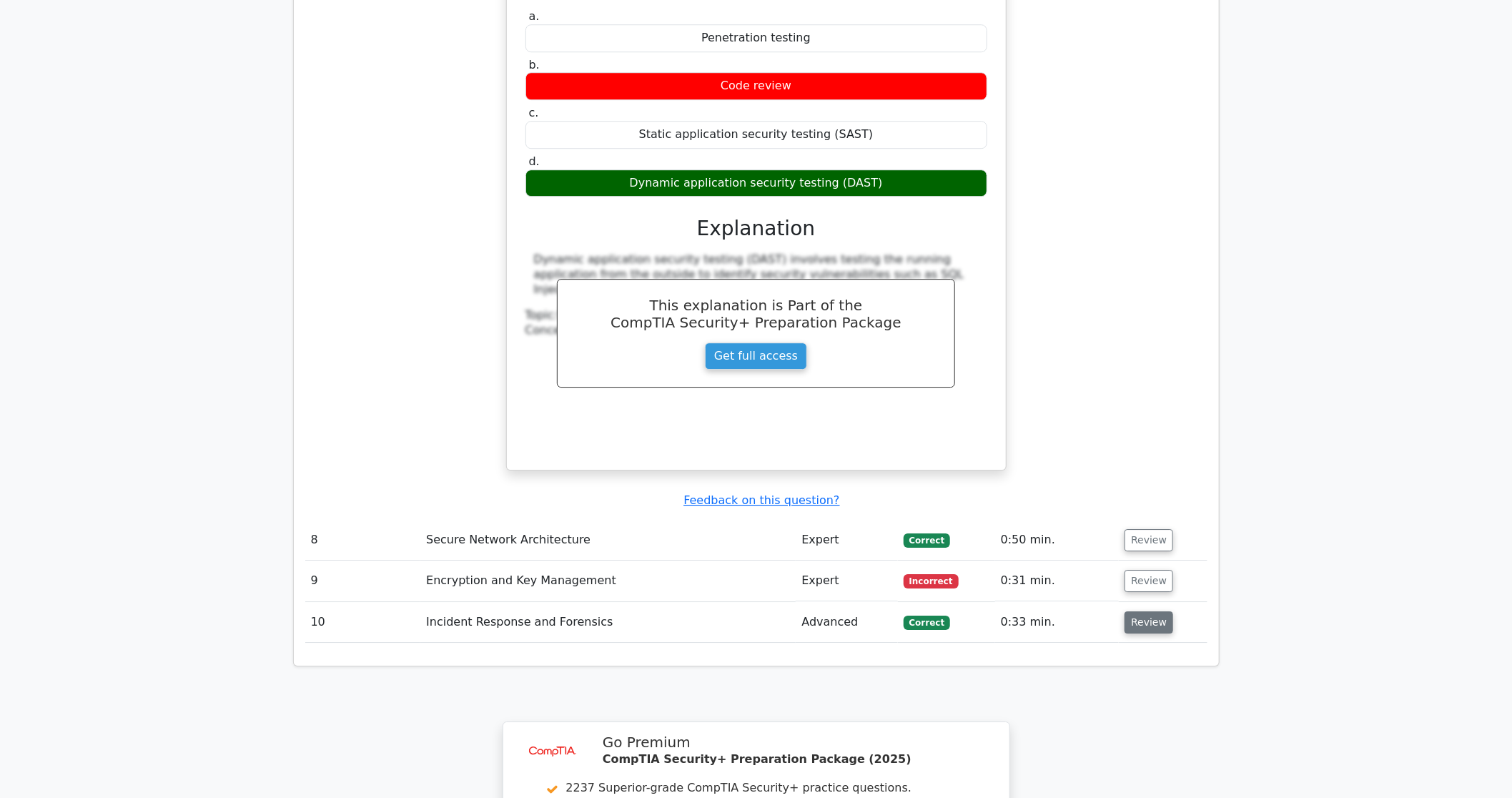
click at [1158, 612] on button "Review" at bounding box center [1149, 623] width 48 height 22
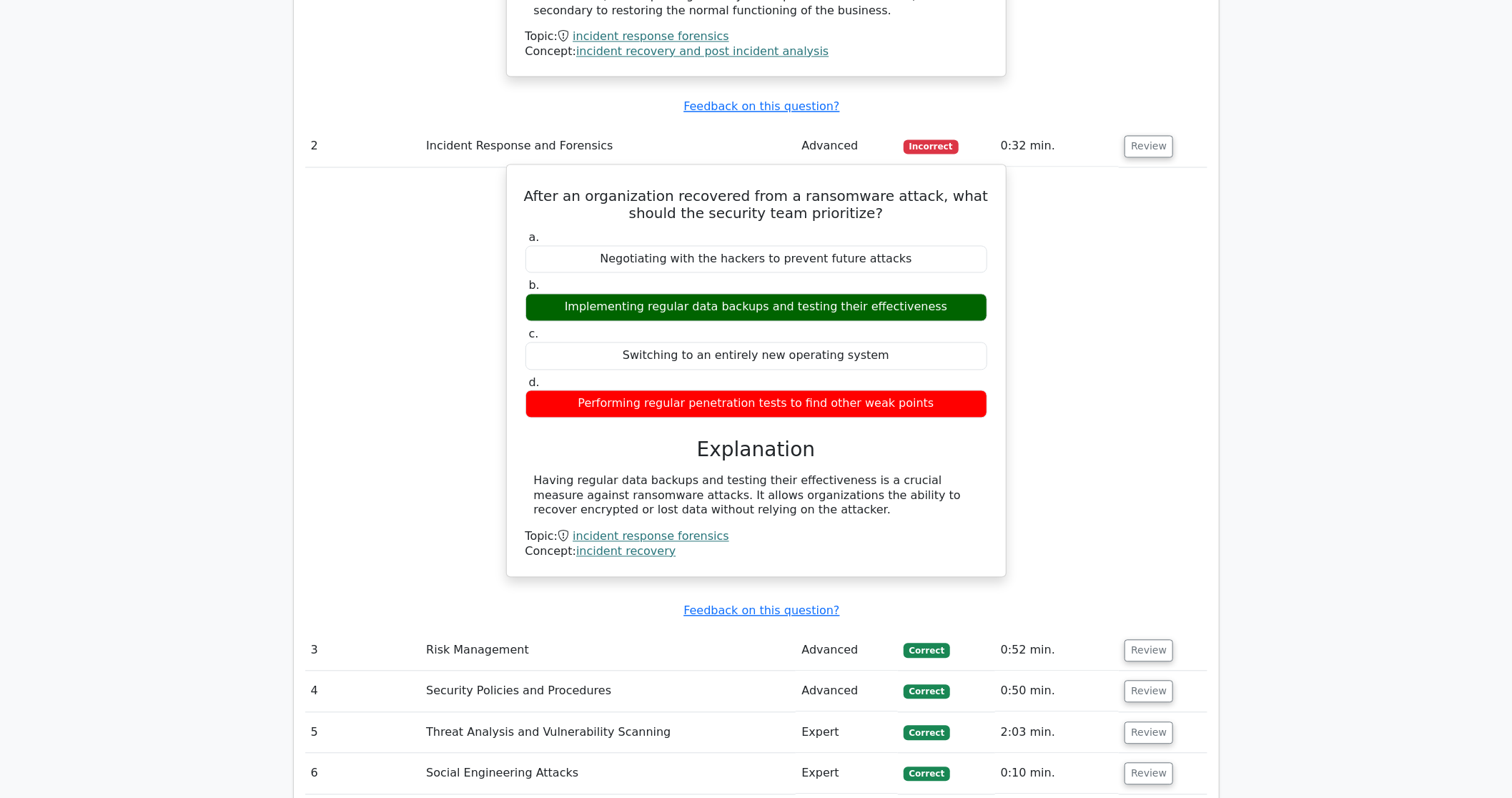
scroll to position [1560, 0]
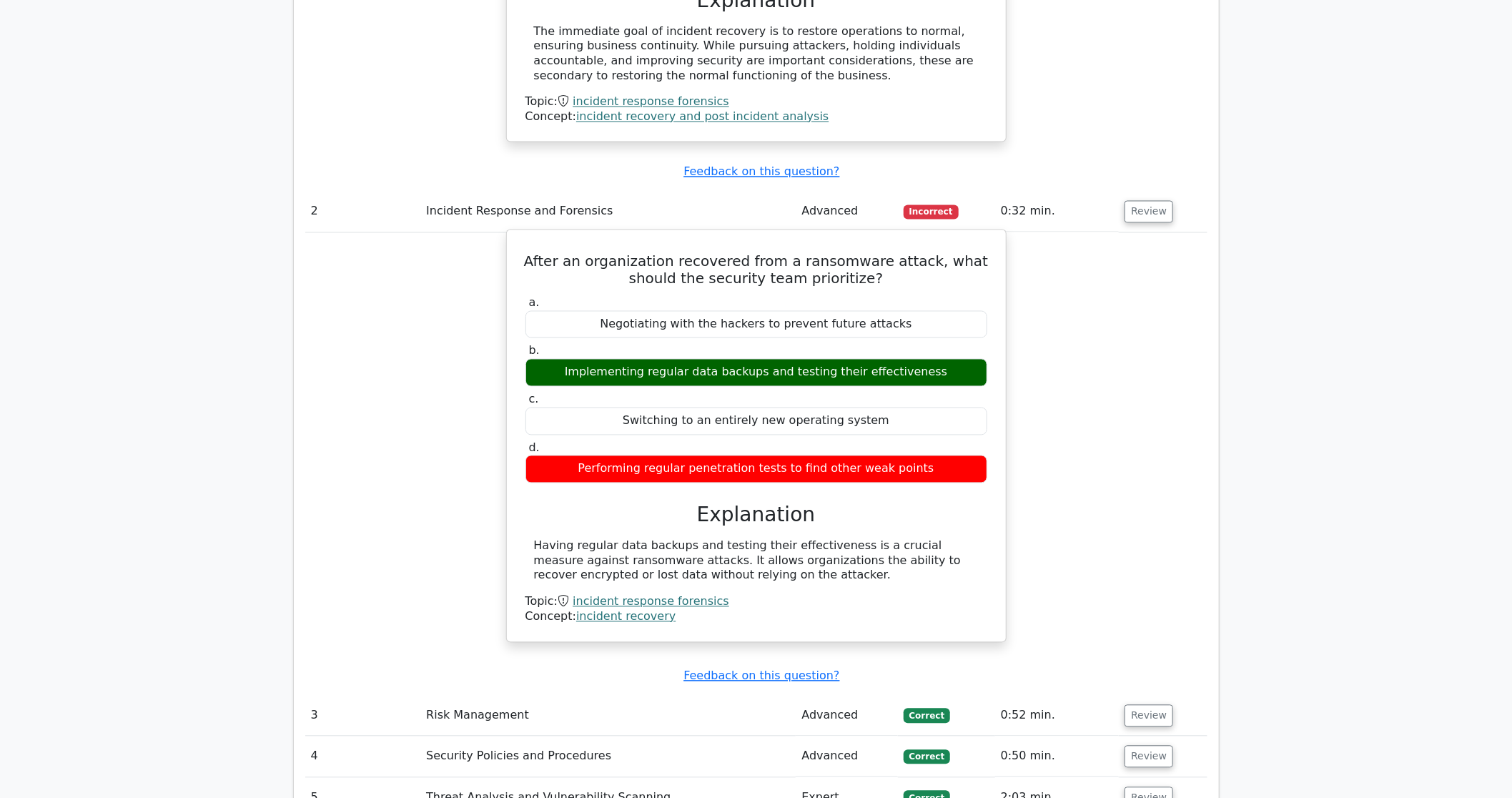
drag, startPoint x: 533, startPoint y: 217, endPoint x: 714, endPoint y: 542, distance: 372.0
click at [714, 542] on div "After an organization recovered from a ransomware attack, what should the secur…" at bounding box center [756, 436] width 488 height 401
drag, startPoint x: 714, startPoint y: 542, endPoint x: 658, endPoint y: 528, distance: 57.7
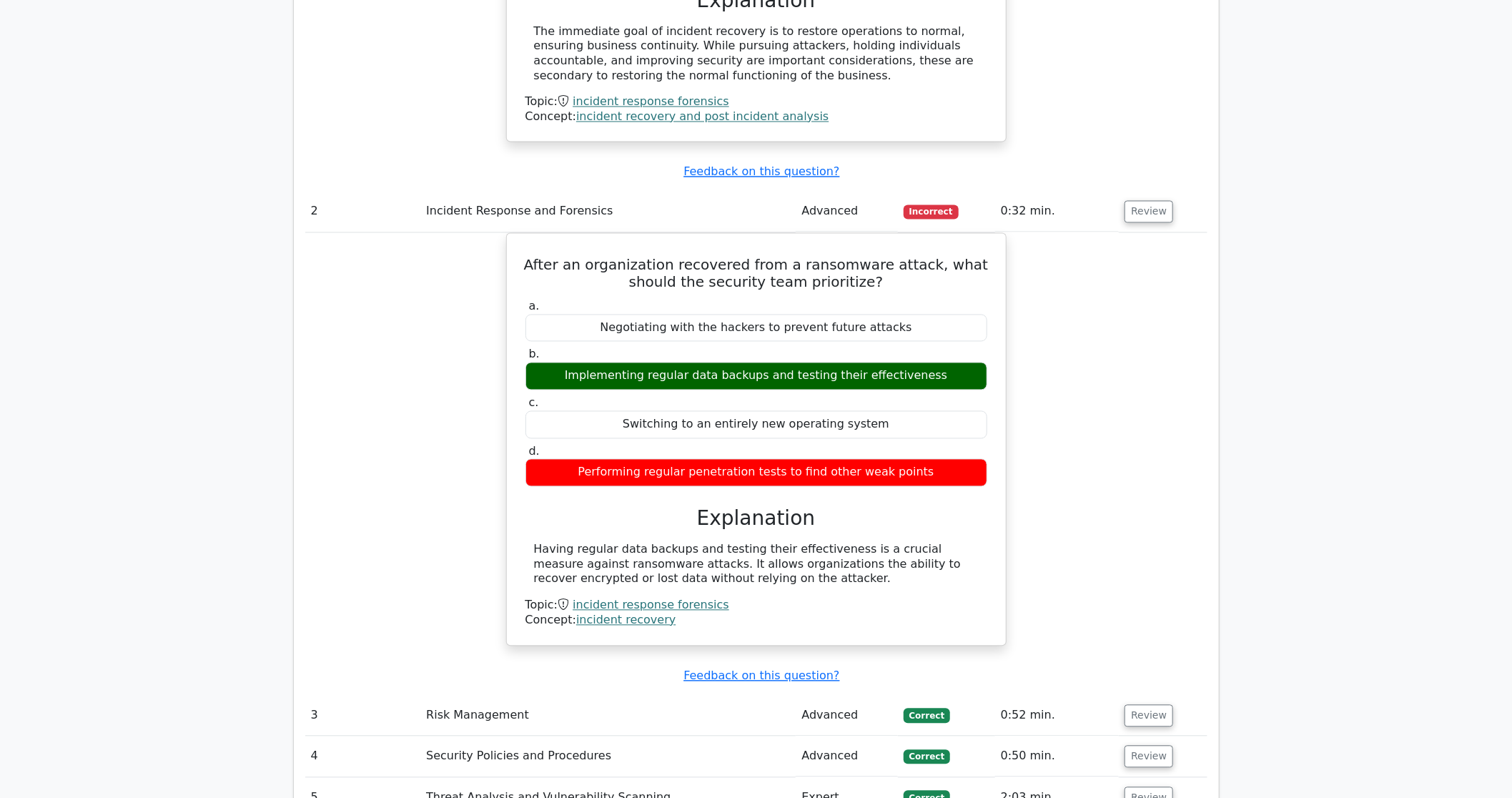
click at [1111, 491] on div "After an organization recovered from a ransomware attack, what should the secur…" at bounding box center [756, 448] width 902 height 430
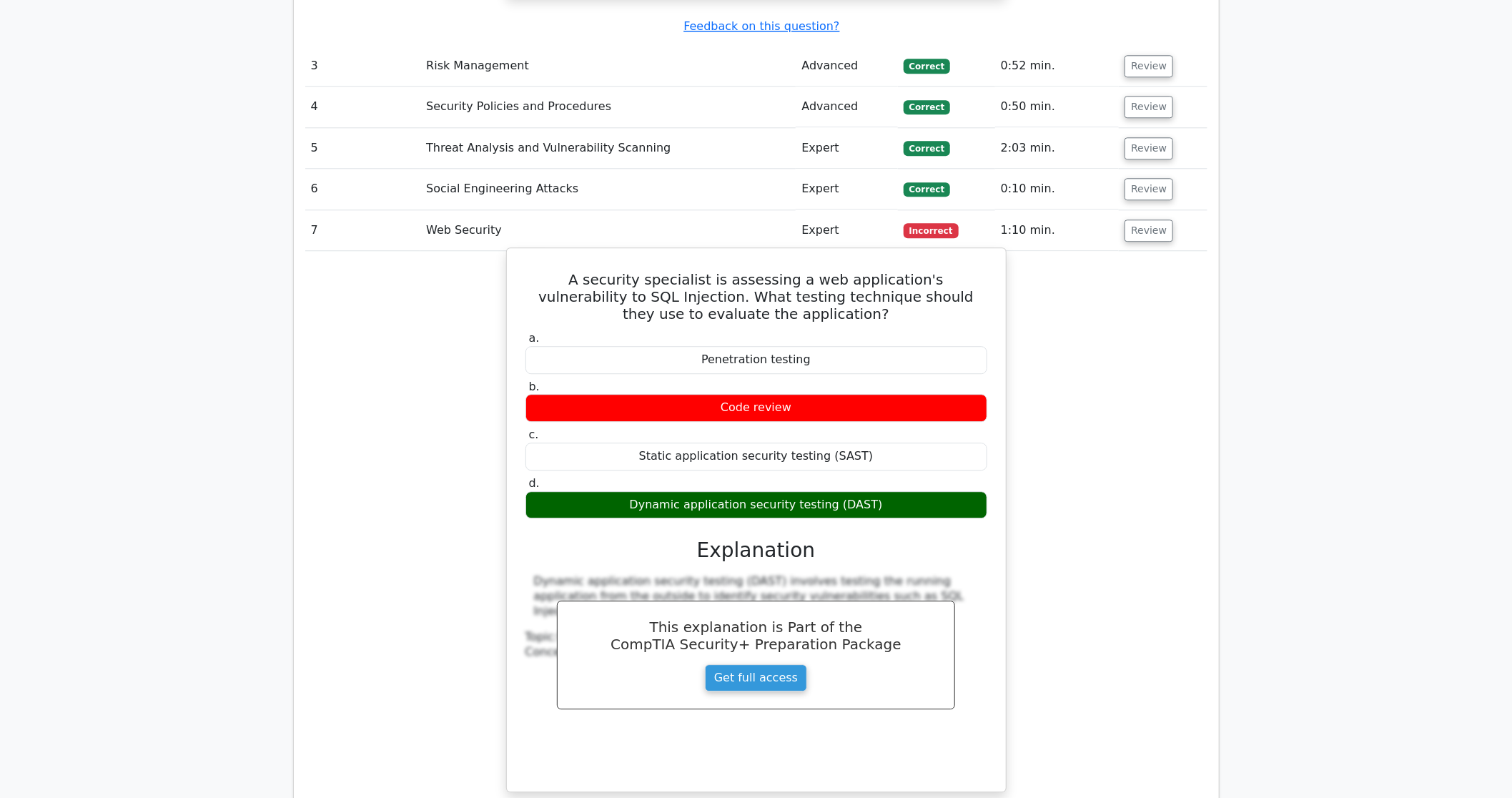
scroll to position [2470, 0]
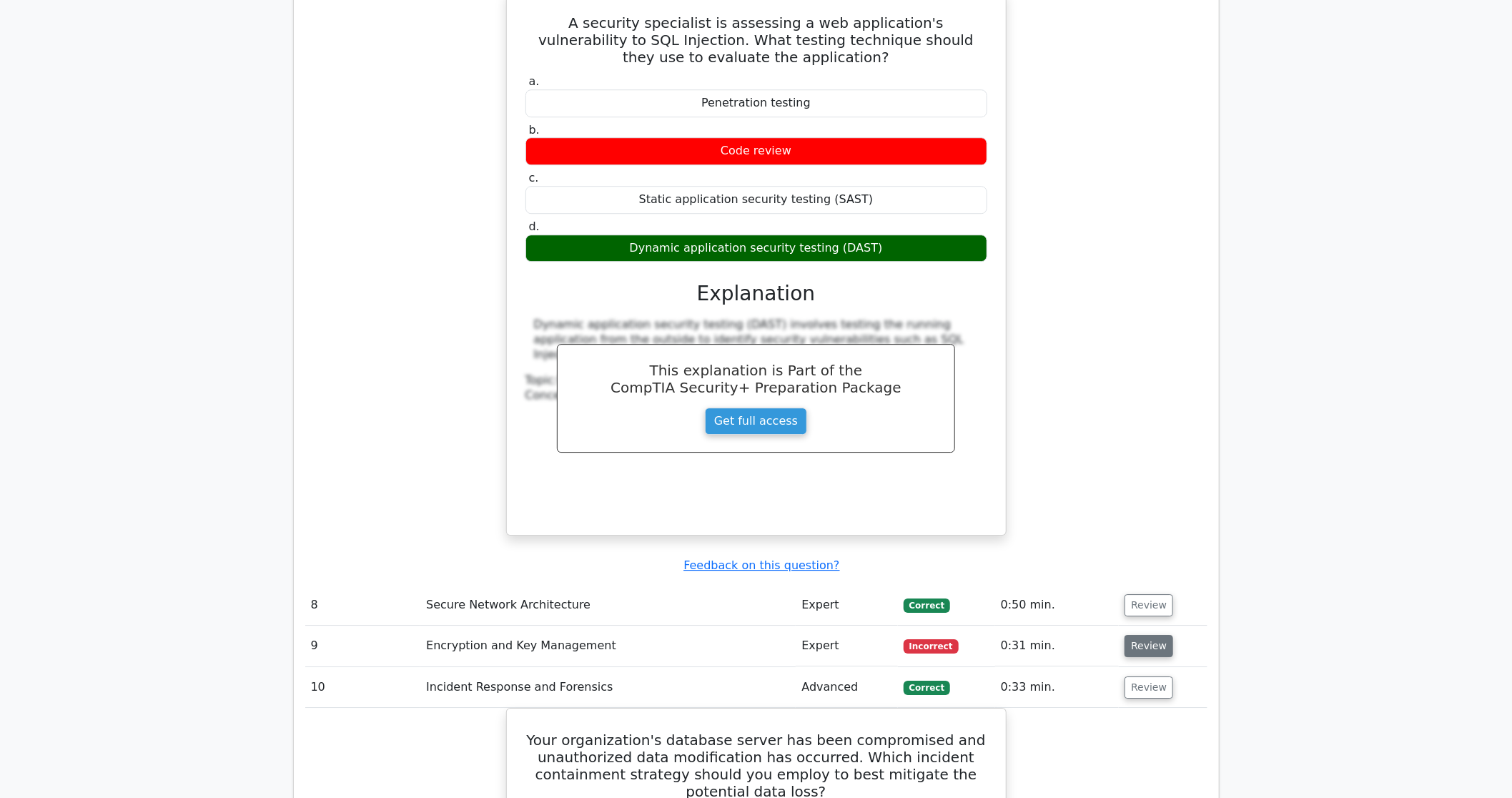
click at [1133, 635] on button "Review" at bounding box center [1149, 646] width 48 height 22
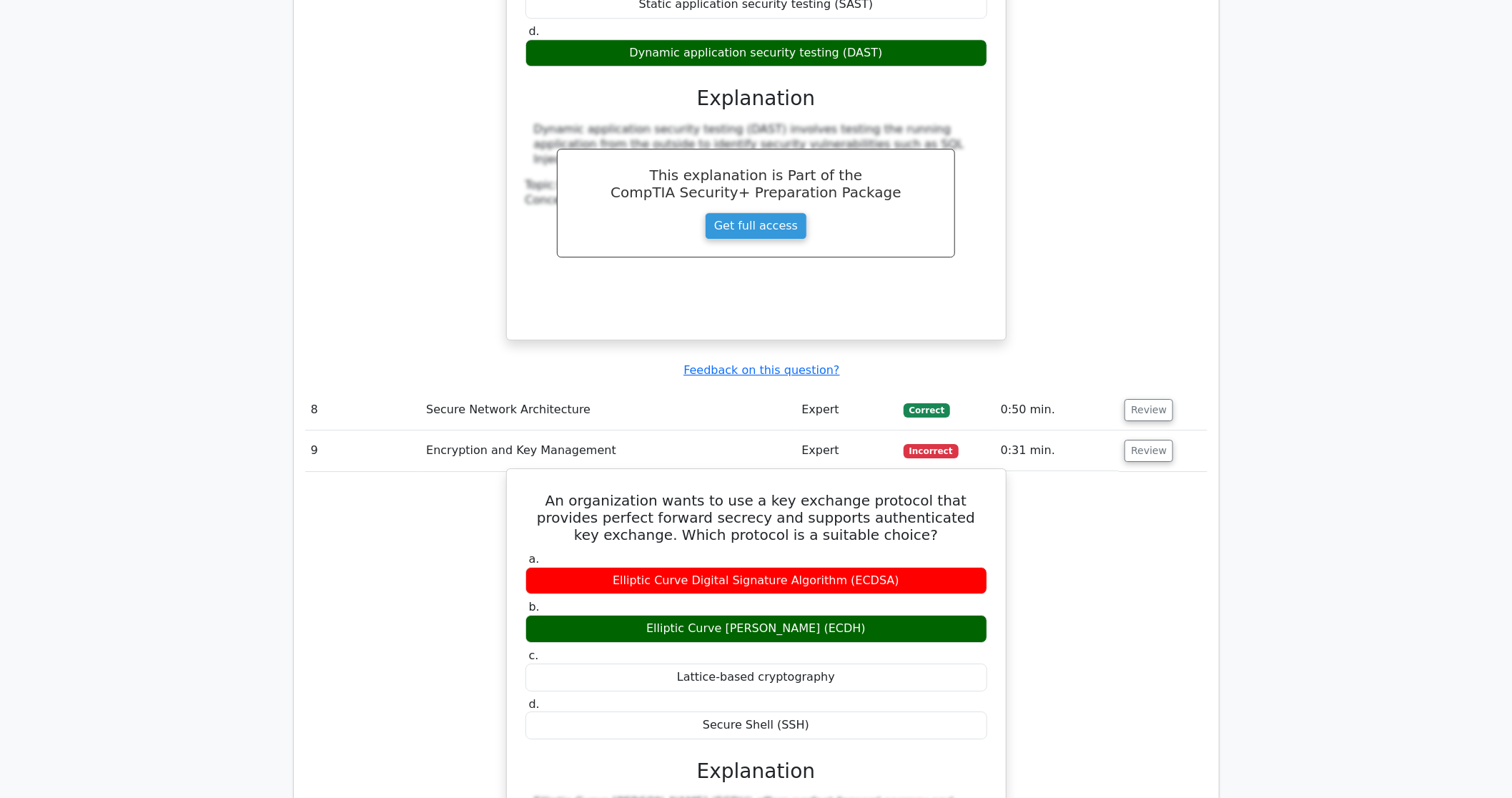
scroll to position [2861, 0]
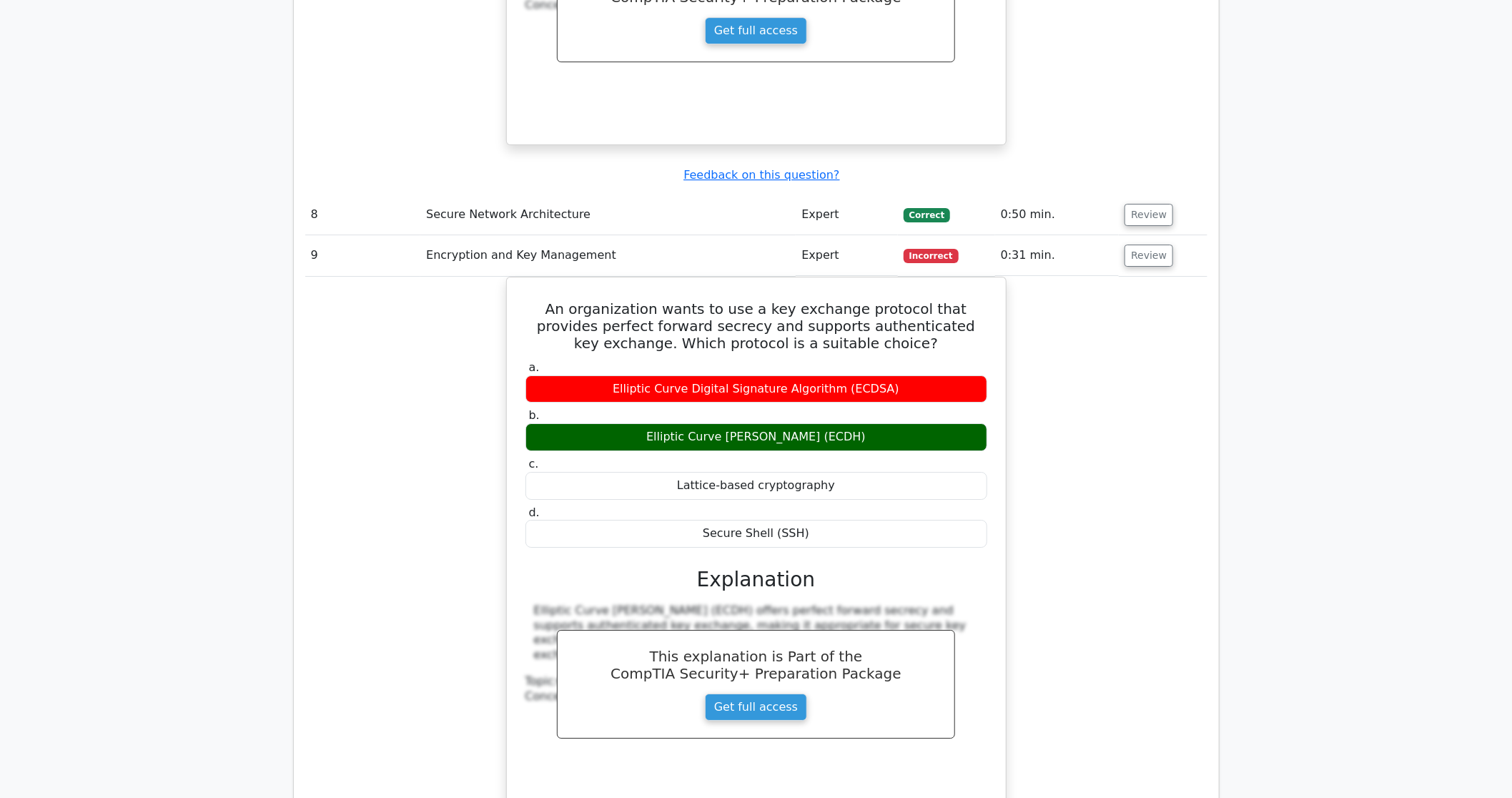
click at [513, 235] on td "Encryption and Key Management" at bounding box center [608, 256] width 375 height 41
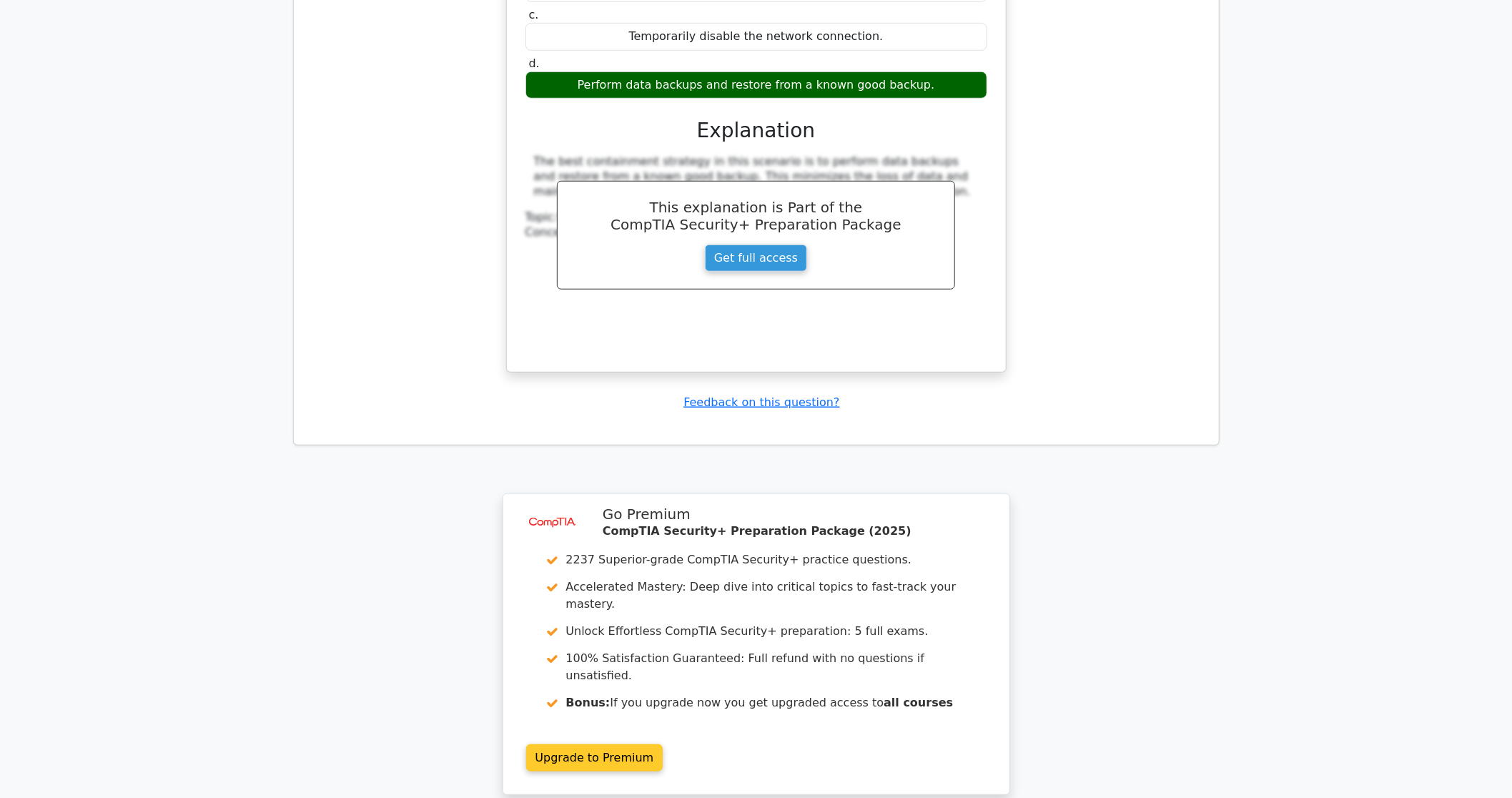
scroll to position [4183, 0]
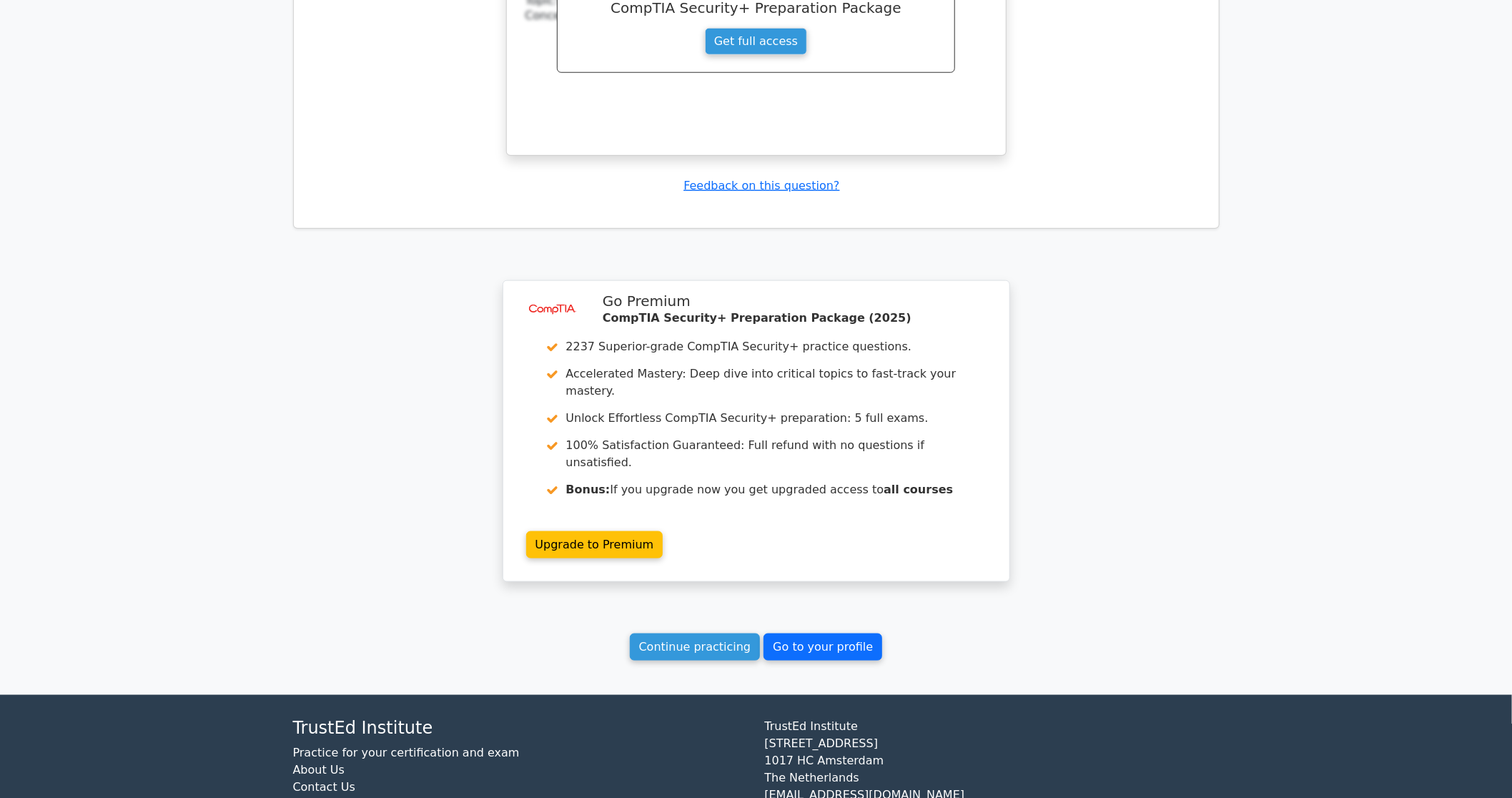
click at [812, 634] on link "Go to your profile" at bounding box center [823, 647] width 119 height 27
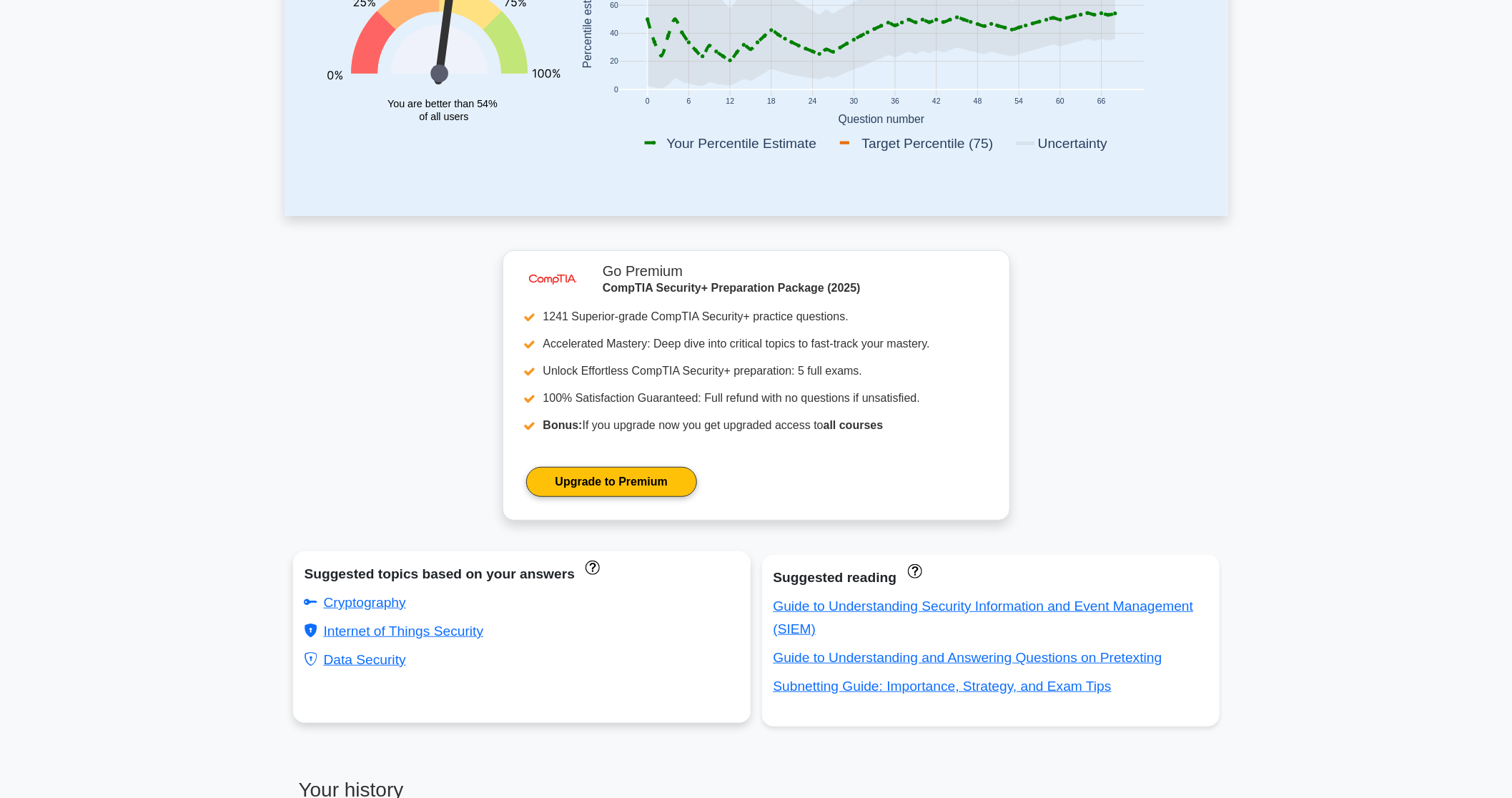
scroll to position [520, 0]
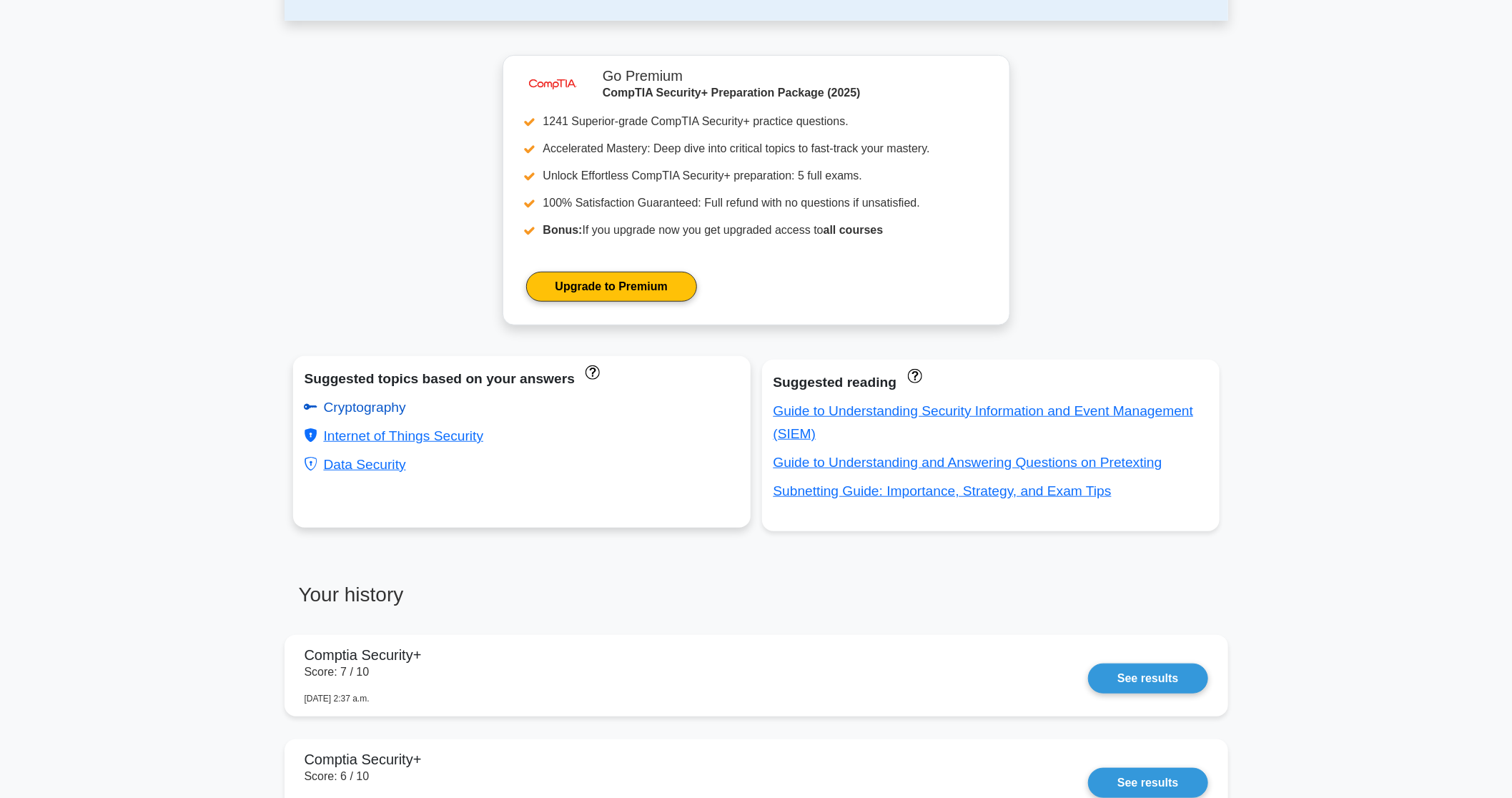
click at [379, 411] on link "Cryptography" at bounding box center [355, 408] width 101 height 15
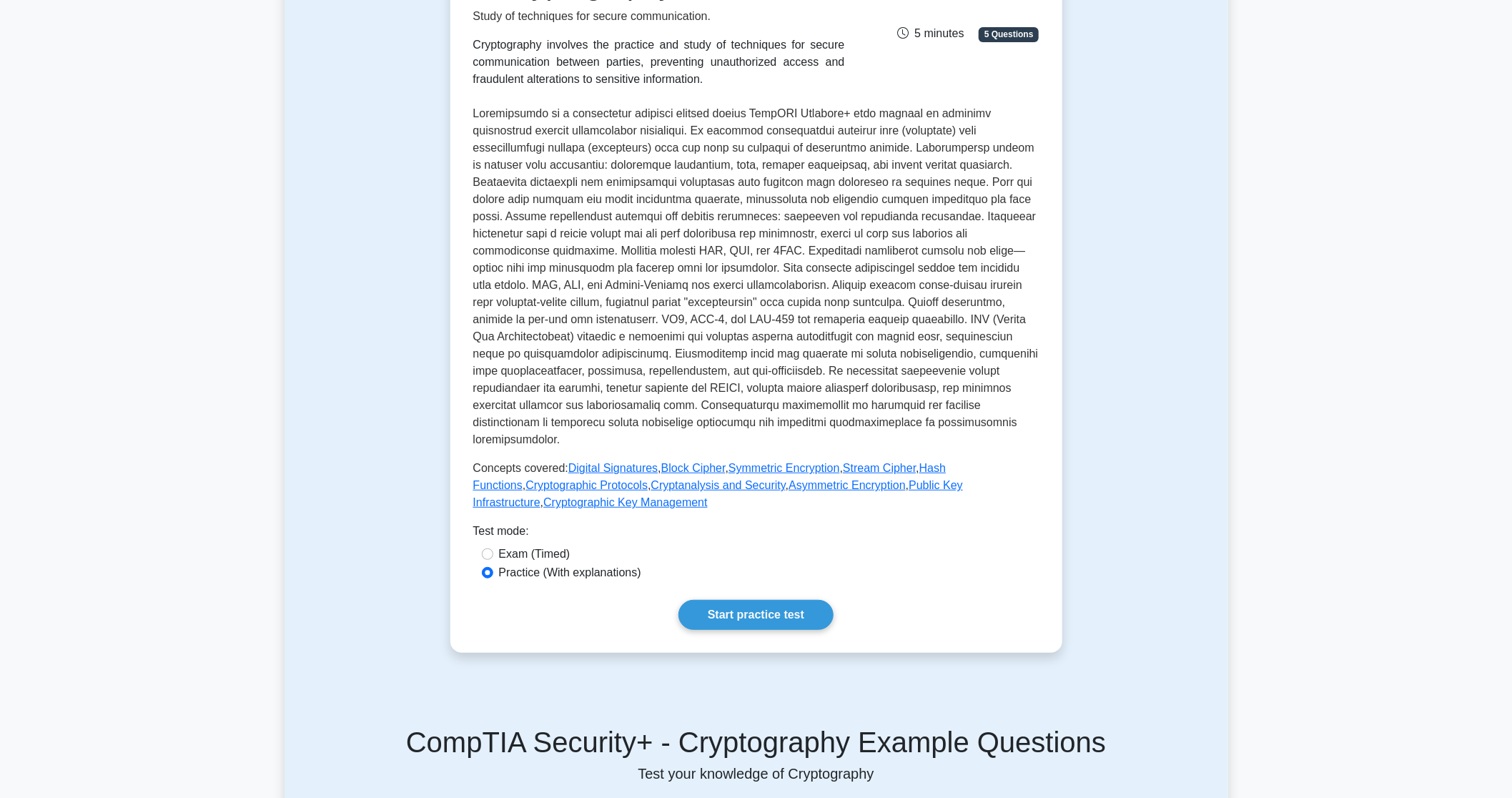
scroll to position [259, 0]
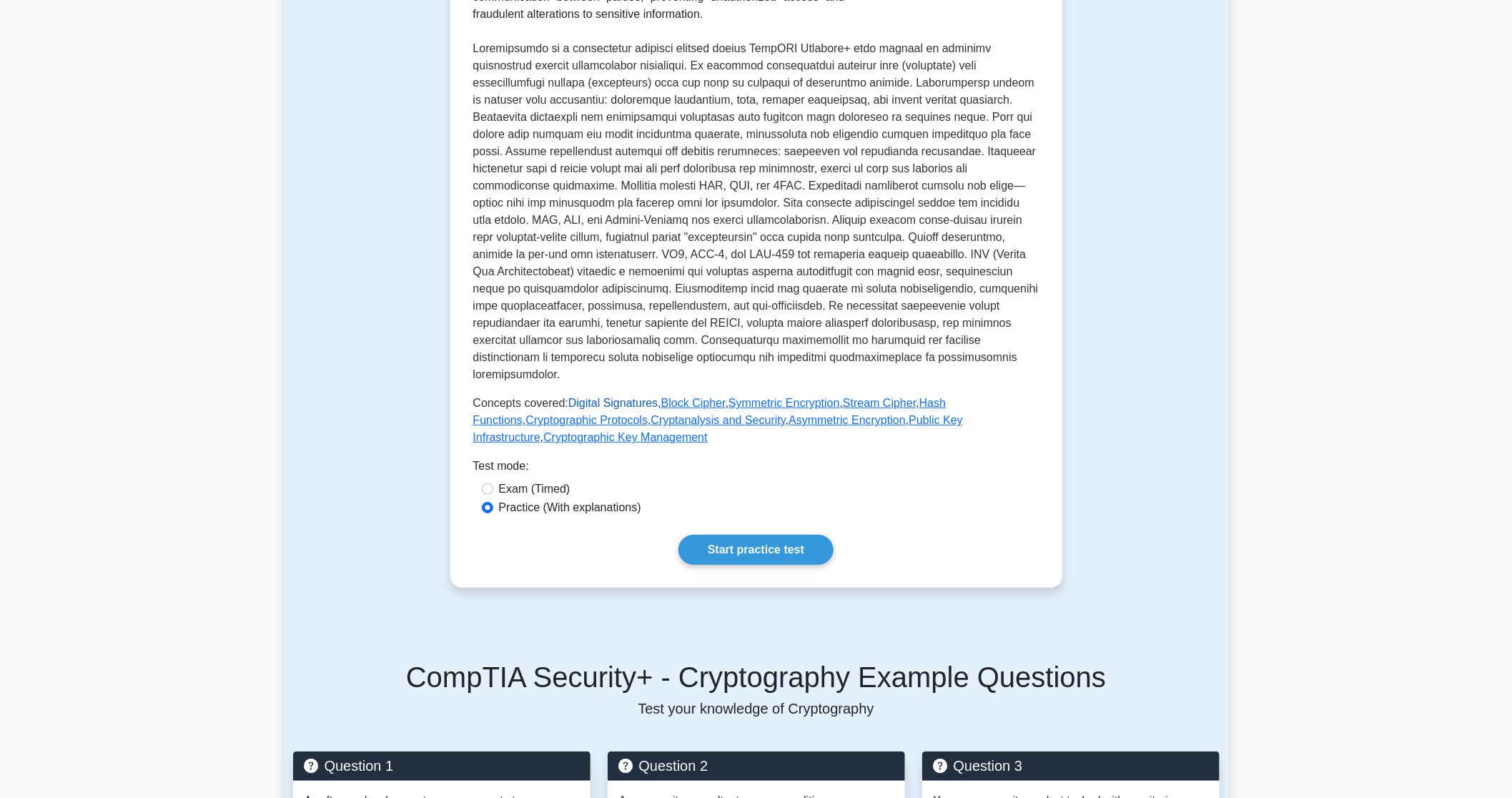
click at [615, 397] on link "Digital Signatures" at bounding box center [613, 403] width 89 height 12
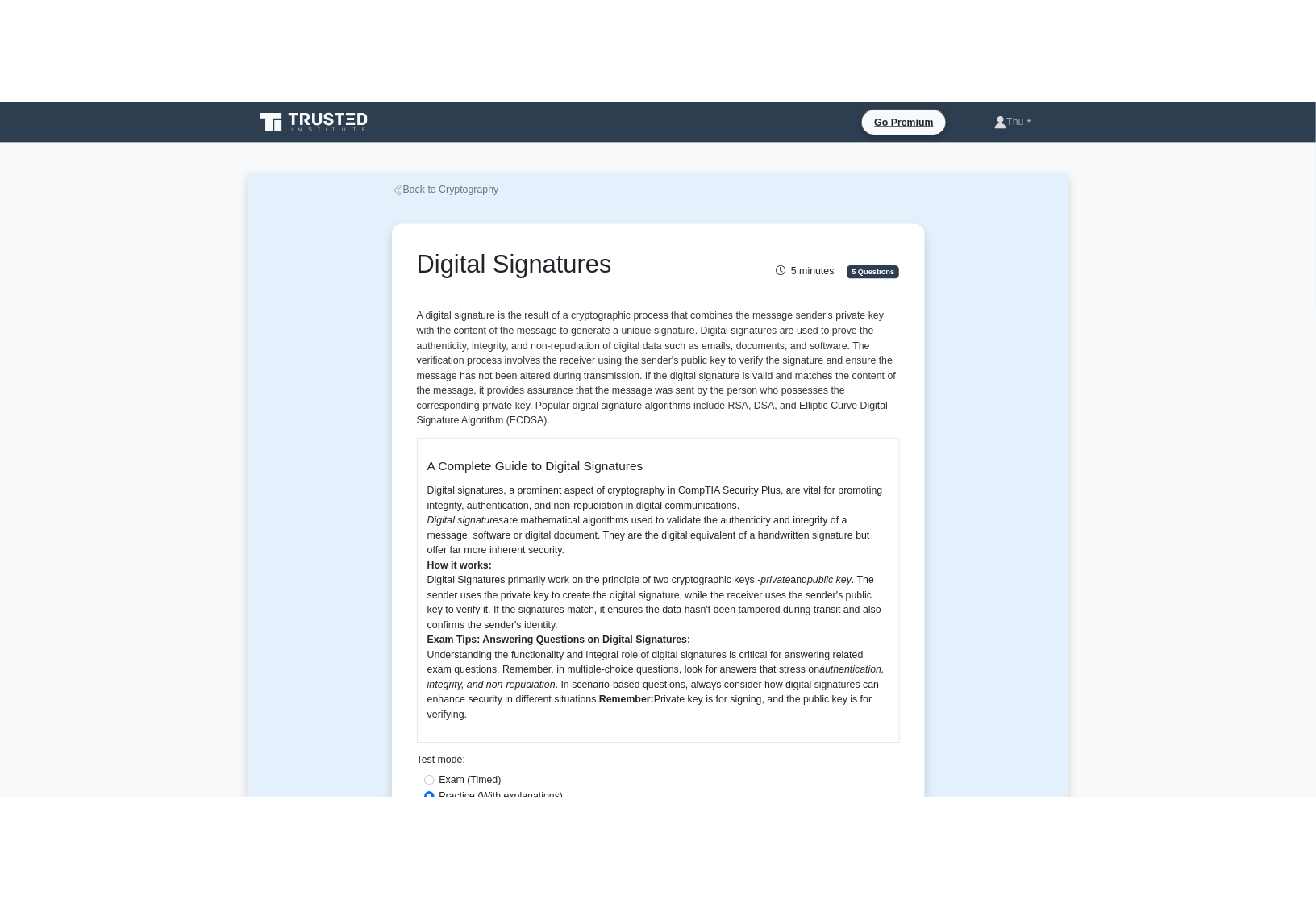
scroll to position [146, 0]
